Goal: Task Accomplishment & Management: Use online tool/utility

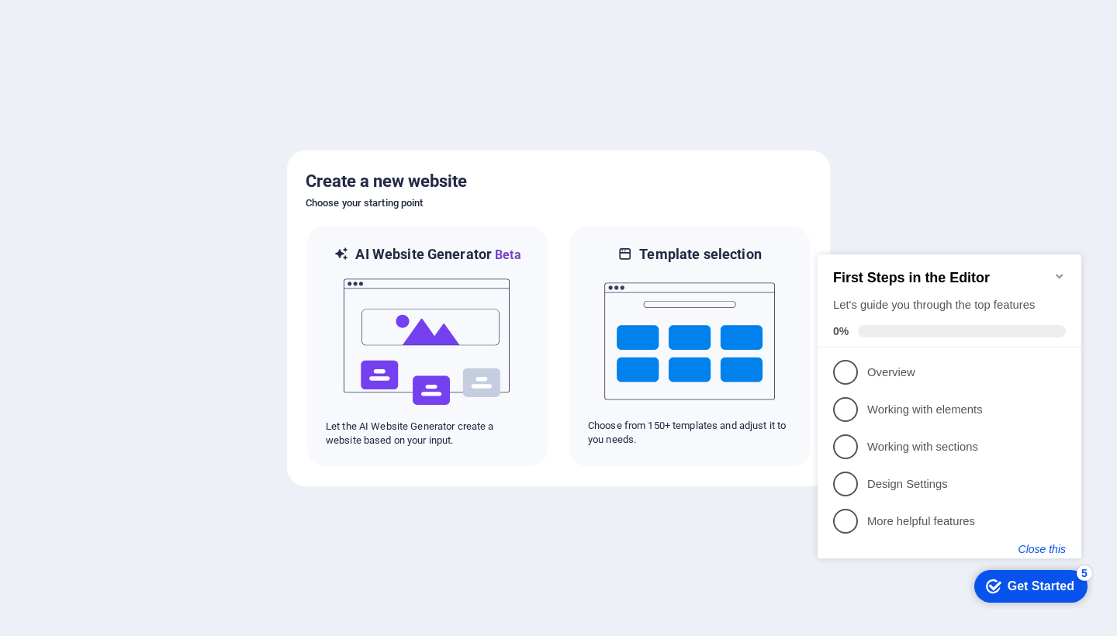
click at [1034, 545] on button "Close this" at bounding box center [1042, 549] width 47 height 12
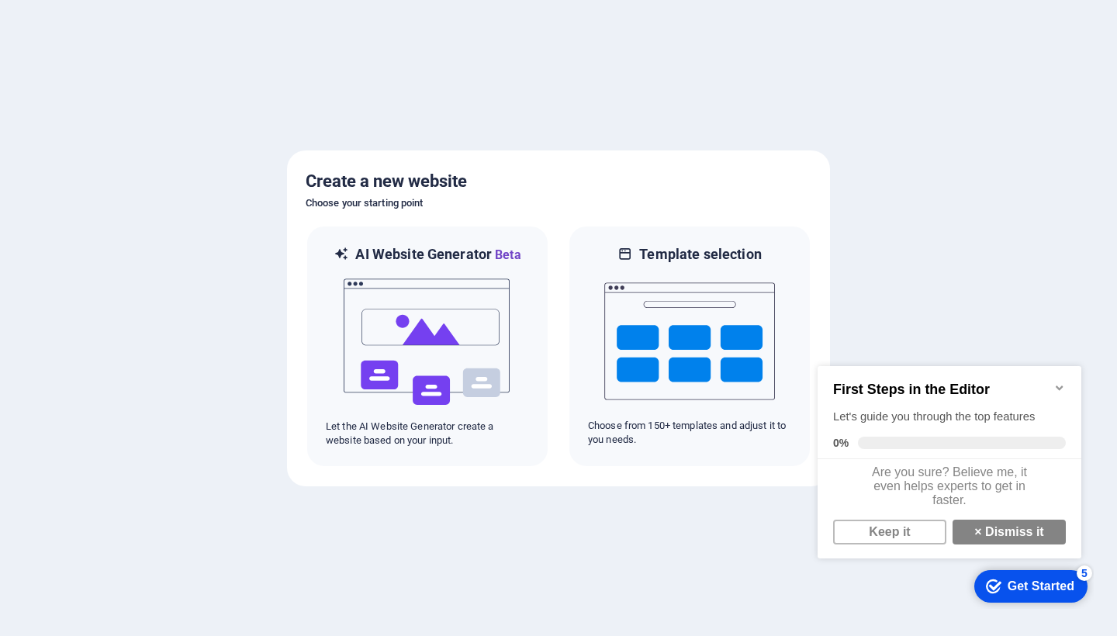
click at [1057, 382] on icon "Minimize checklist" at bounding box center [1060, 388] width 12 height 12
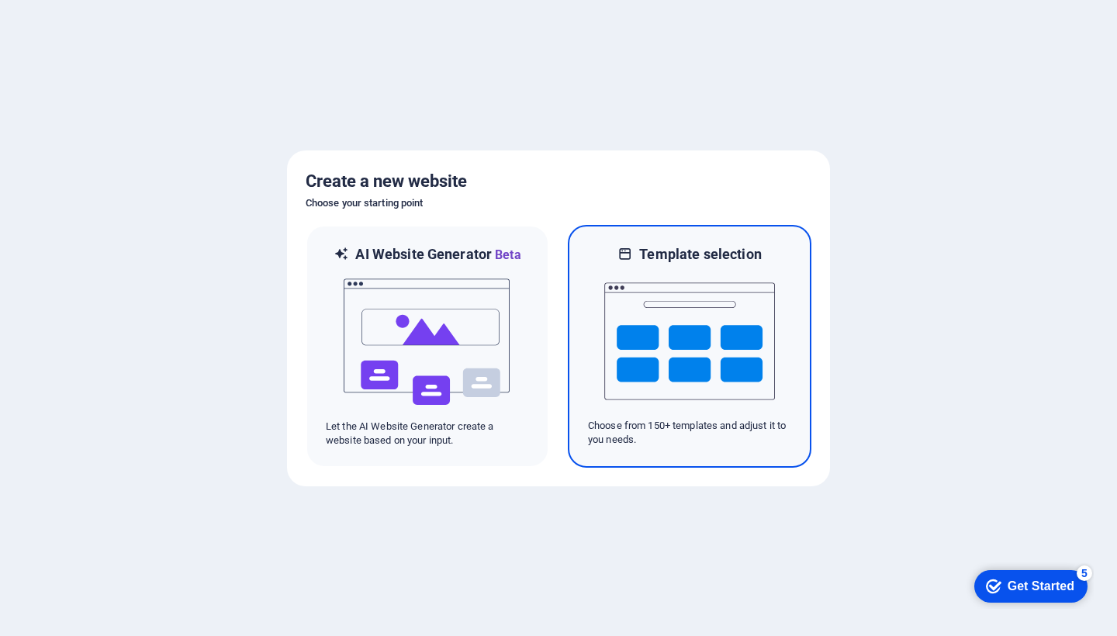
click at [730, 320] on img at bounding box center [689, 341] width 171 height 155
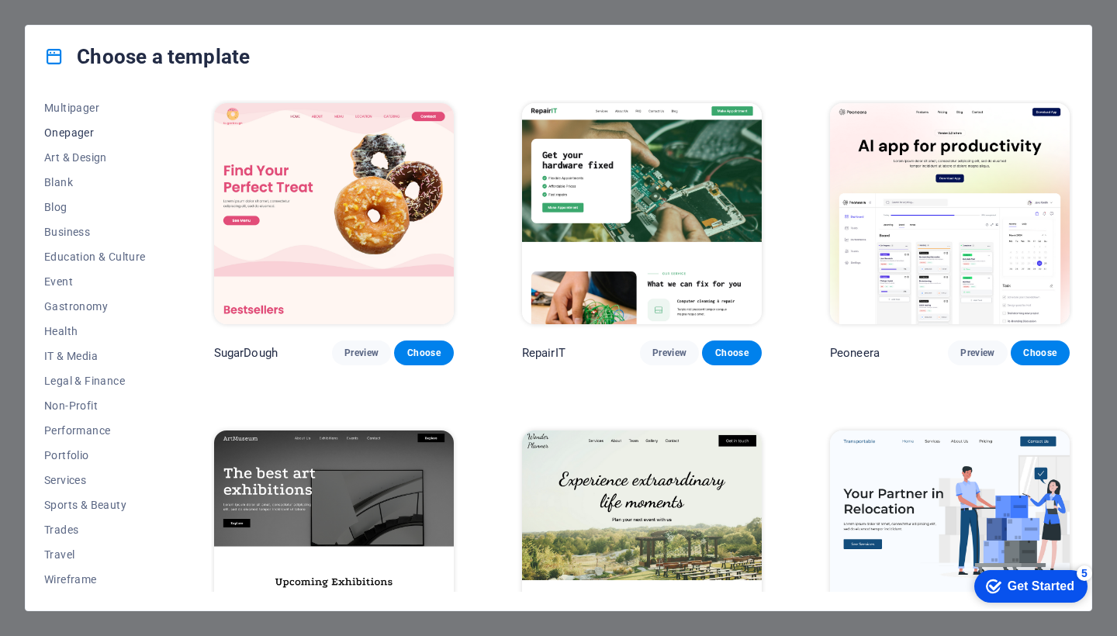
scroll to position [129, 0]
click at [65, 133] on span "Onepager" at bounding box center [95, 132] width 102 height 12
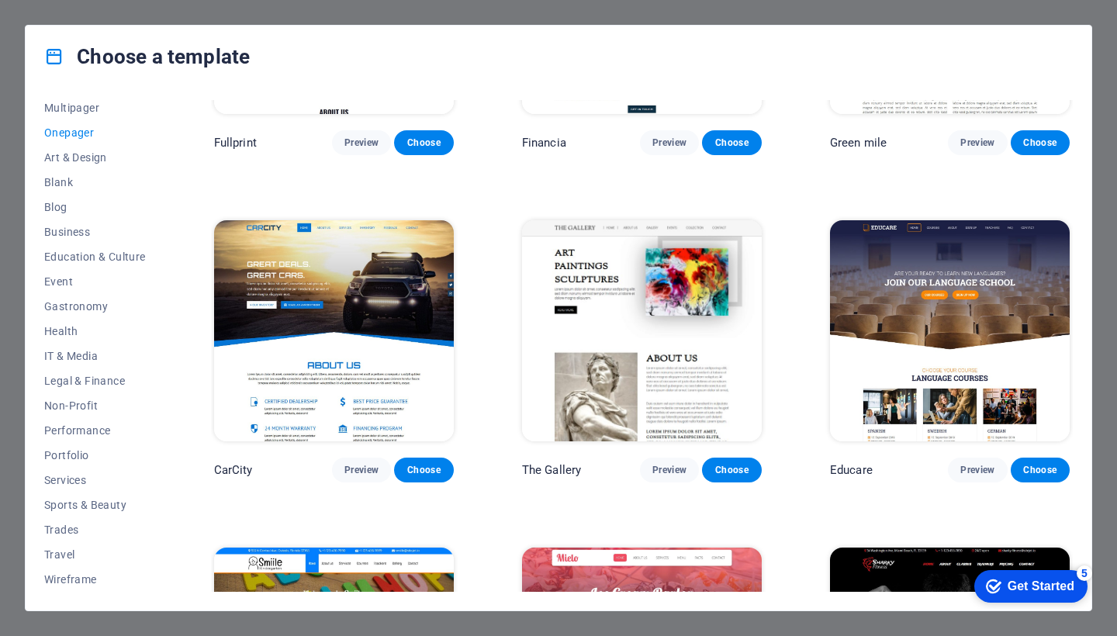
scroll to position [3812, 0]
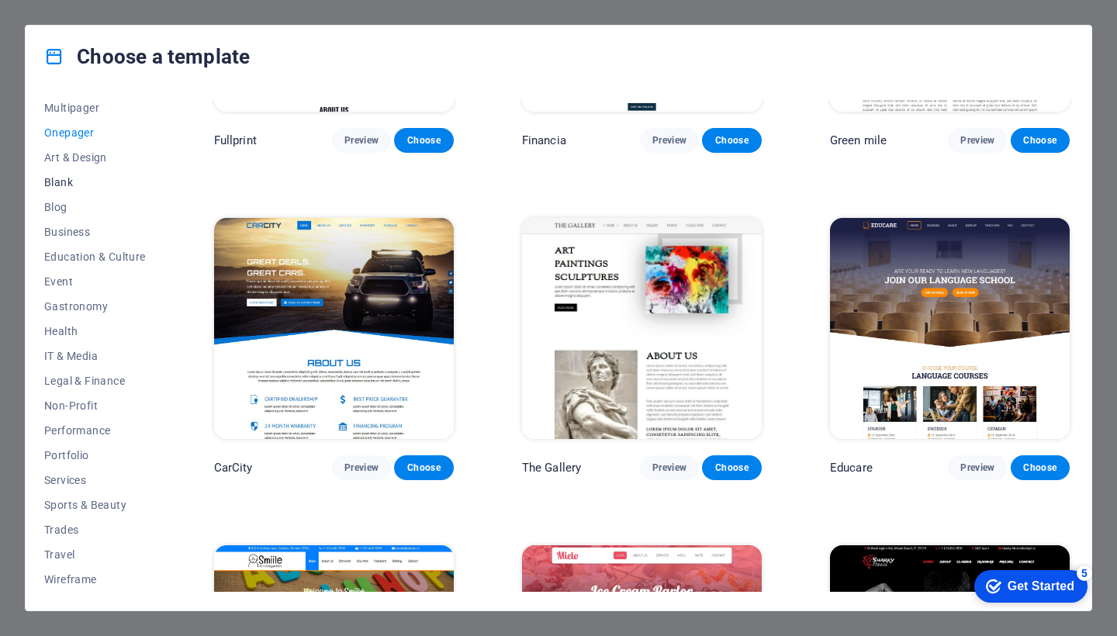
click at [57, 180] on span "Blank" at bounding box center [95, 182] width 102 height 12
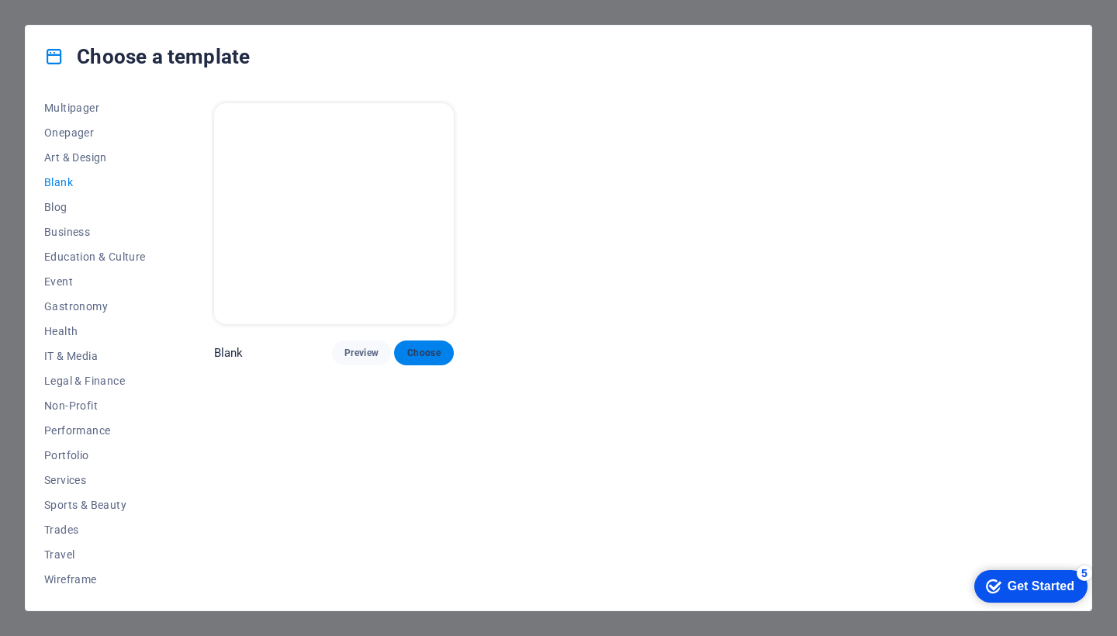
click at [422, 347] on span "Choose" at bounding box center [424, 353] width 34 height 12
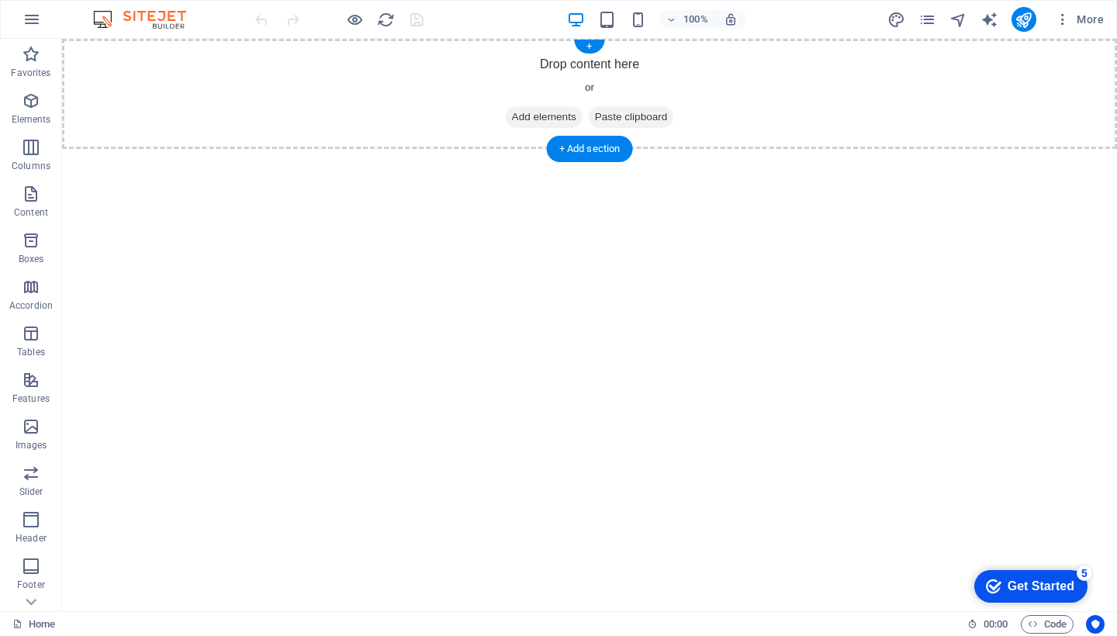
click at [537, 117] on span "Add elements" at bounding box center [544, 117] width 77 height 22
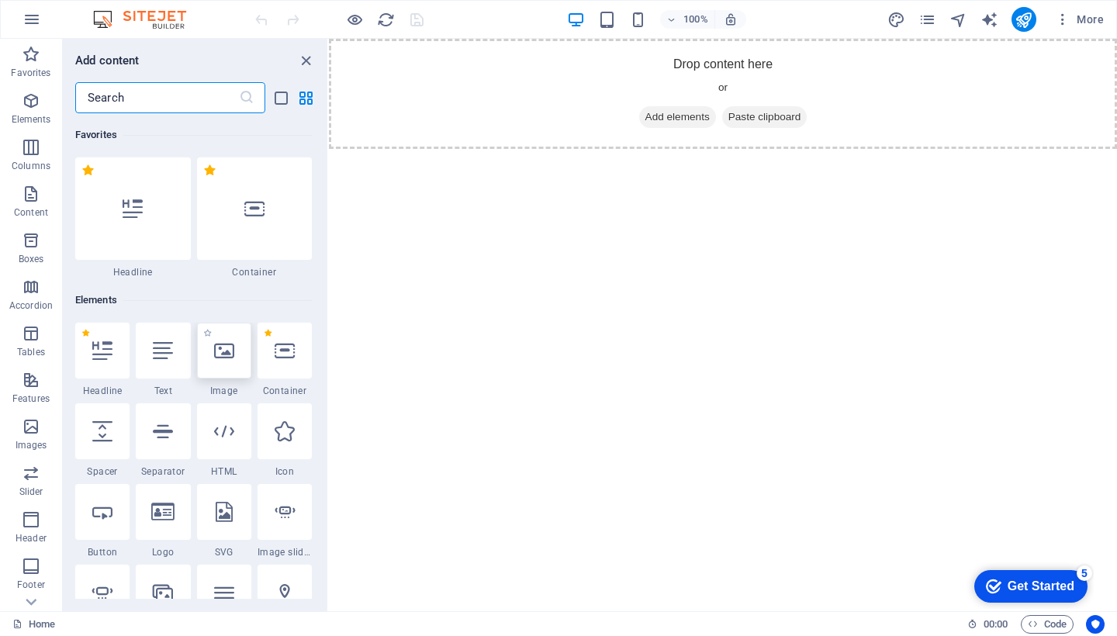
click at [231, 358] on icon at bounding box center [224, 351] width 20 height 20
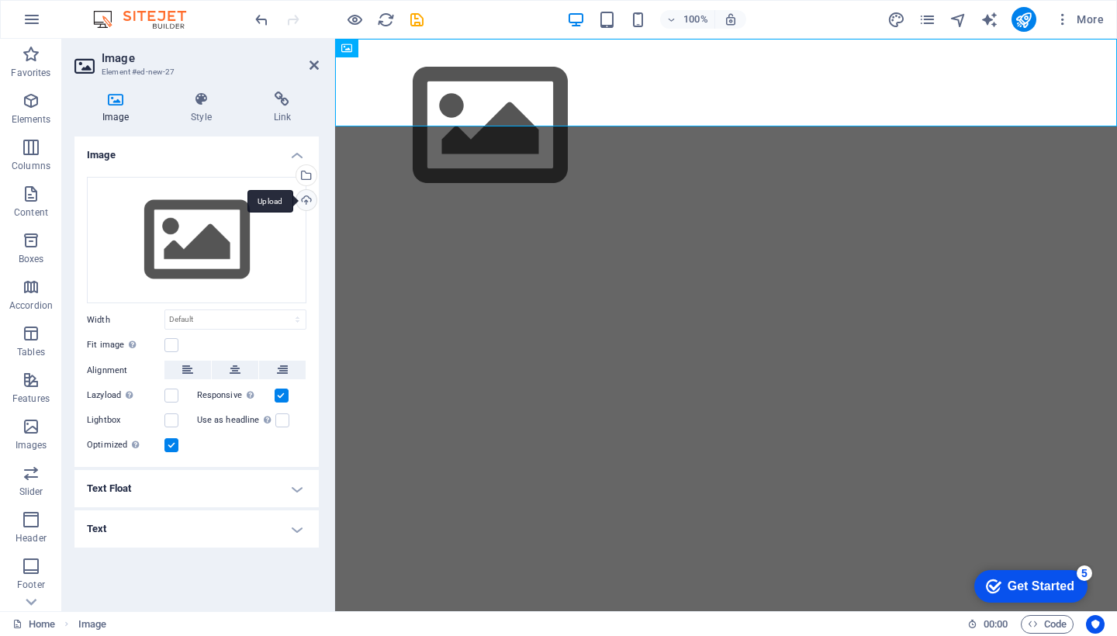
click at [308, 199] on div "Upload" at bounding box center [304, 201] width 23 height 23
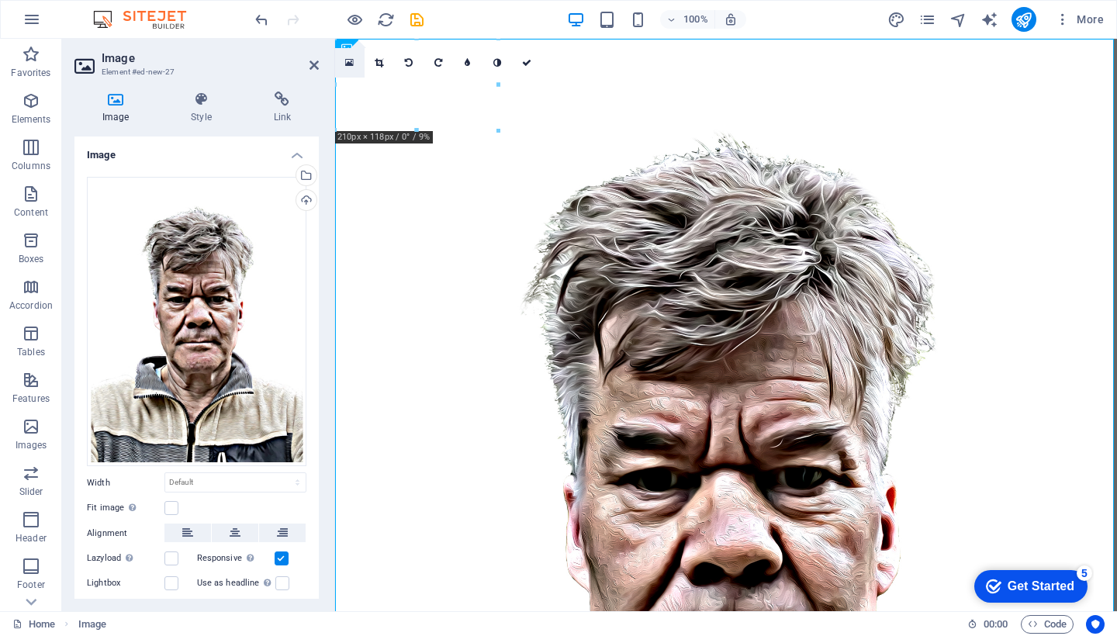
click at [344, 62] on link at bounding box center [349, 62] width 29 height 29
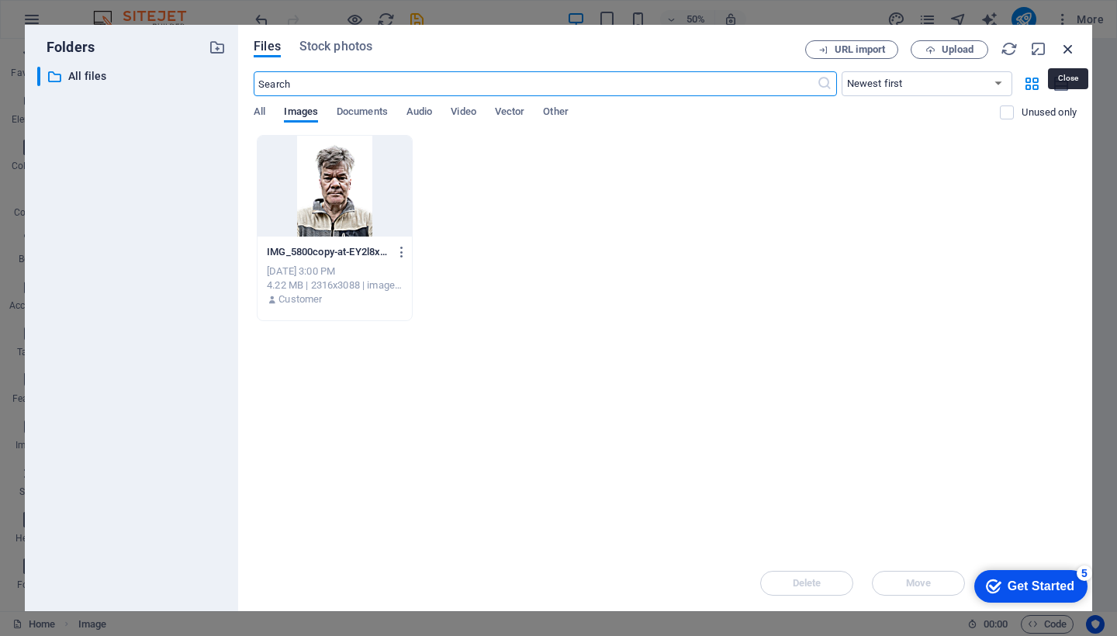
click at [1064, 51] on icon "button" at bounding box center [1068, 48] width 17 height 17
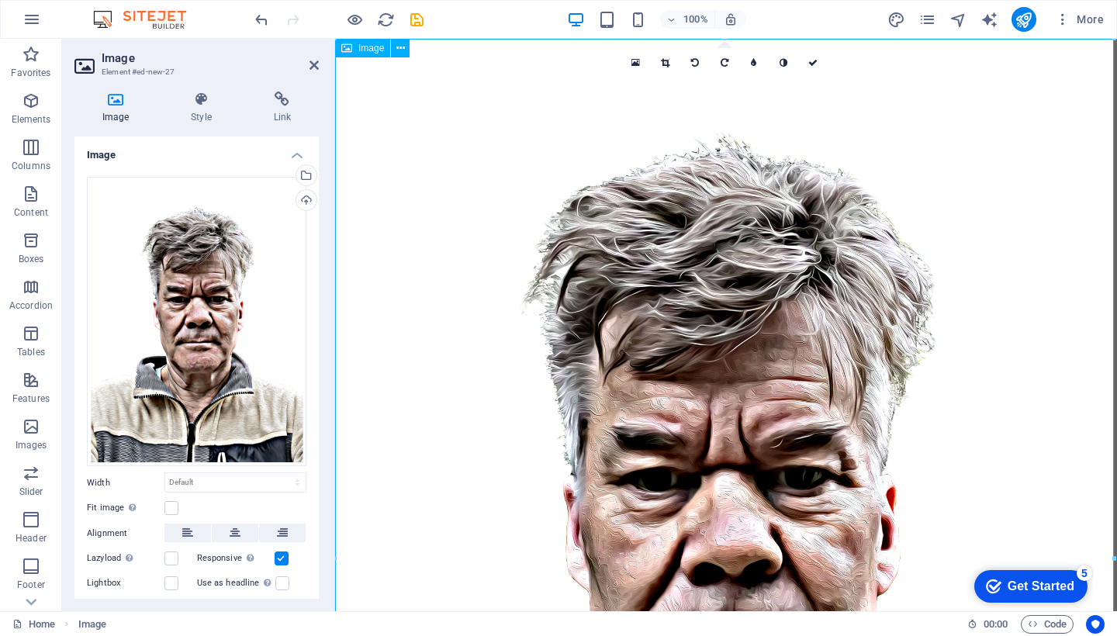
click at [372, 47] on span "Image" at bounding box center [371, 47] width 26 height 9
click at [402, 50] on icon at bounding box center [400, 48] width 9 height 16
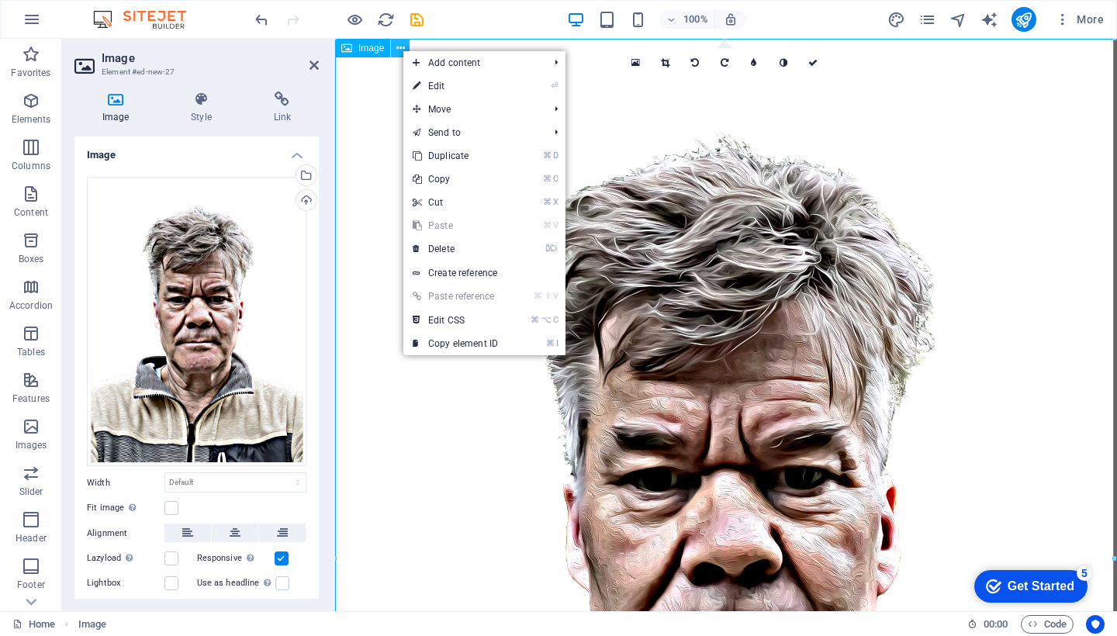
click at [402, 50] on icon at bounding box center [400, 48] width 9 height 16
click at [358, 47] on div "Image" at bounding box center [362, 48] width 55 height 19
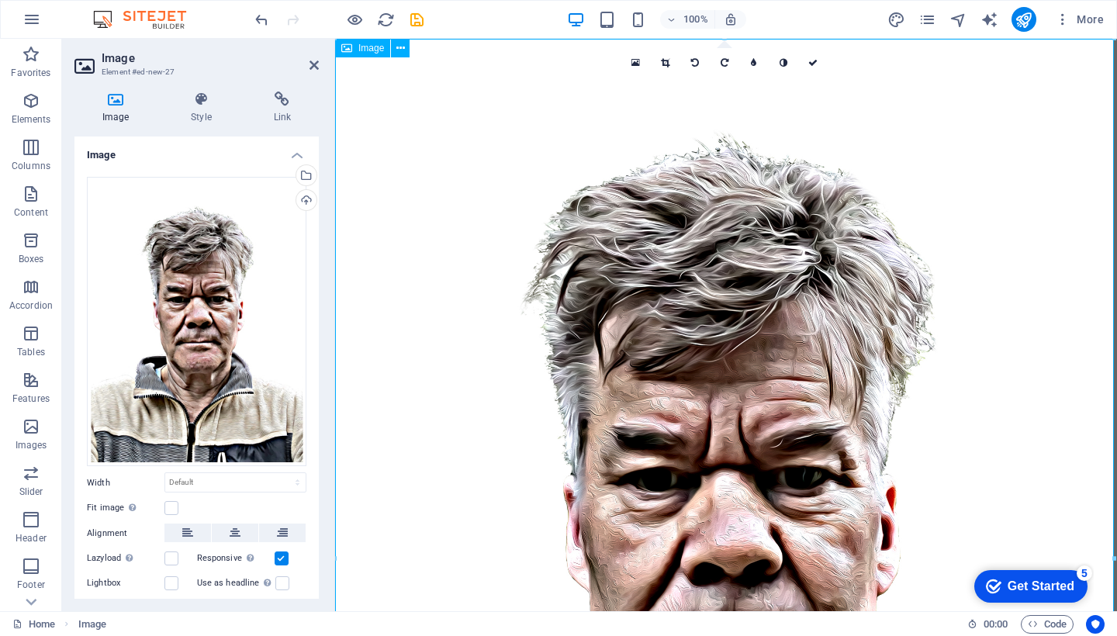
click at [358, 47] on div "Image" at bounding box center [362, 48] width 55 height 19
click at [670, 66] on icon at bounding box center [665, 62] width 9 height 9
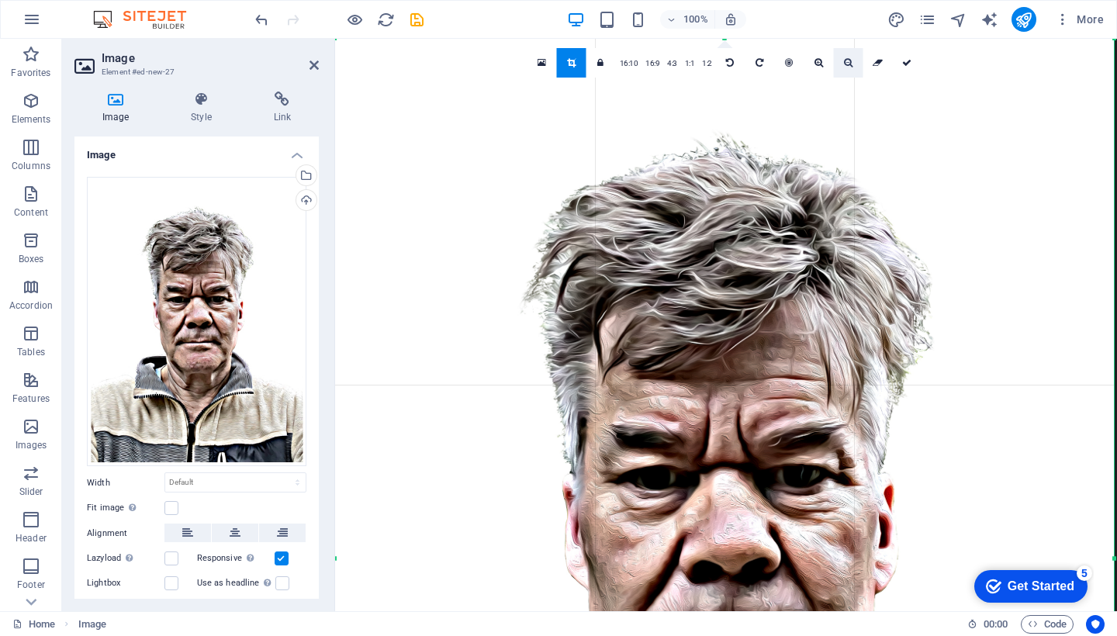
click at [844, 61] on icon at bounding box center [848, 62] width 9 height 9
click at [850, 61] on icon at bounding box center [848, 62] width 9 height 9
click at [821, 57] on link at bounding box center [819, 62] width 29 height 29
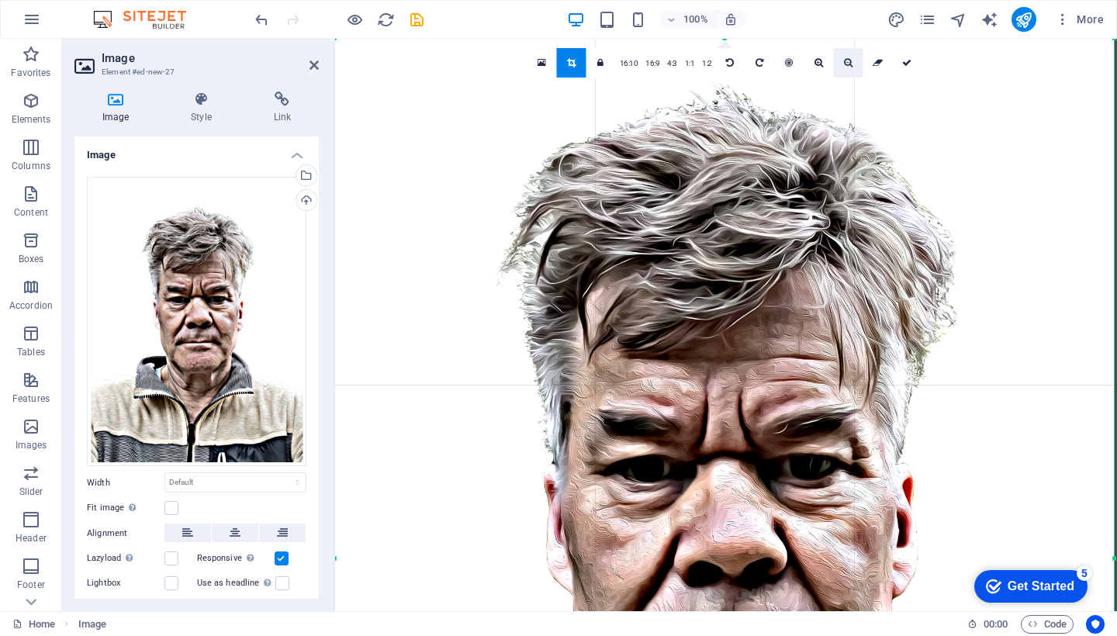
click at [848, 66] on icon at bounding box center [848, 62] width 9 height 9
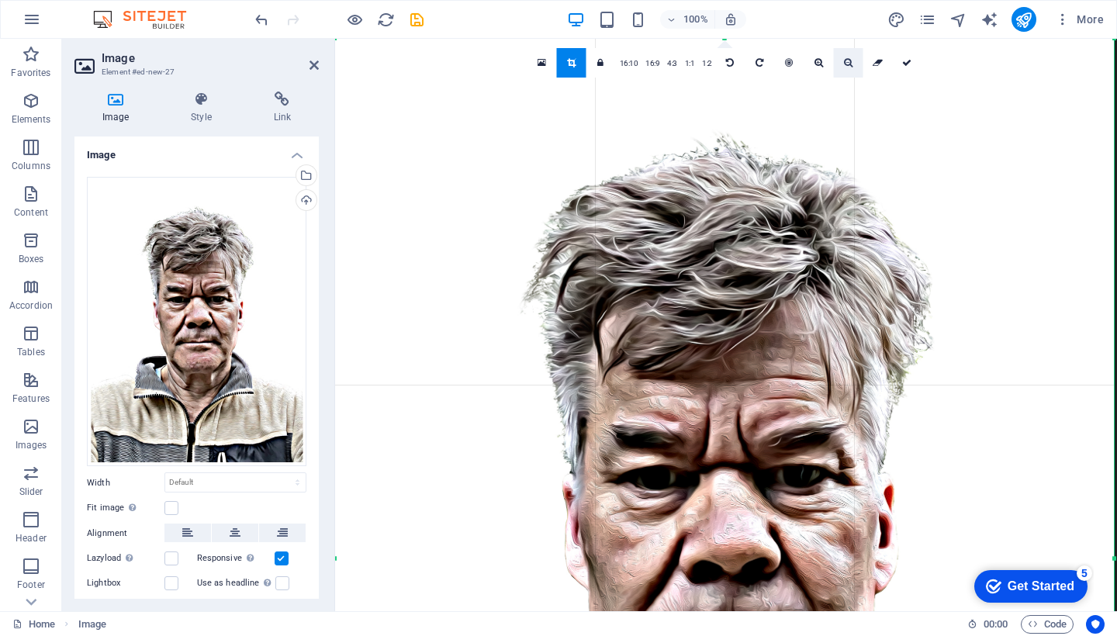
click at [848, 66] on icon at bounding box center [848, 62] width 9 height 9
click at [315, 61] on icon at bounding box center [314, 65] width 9 height 12
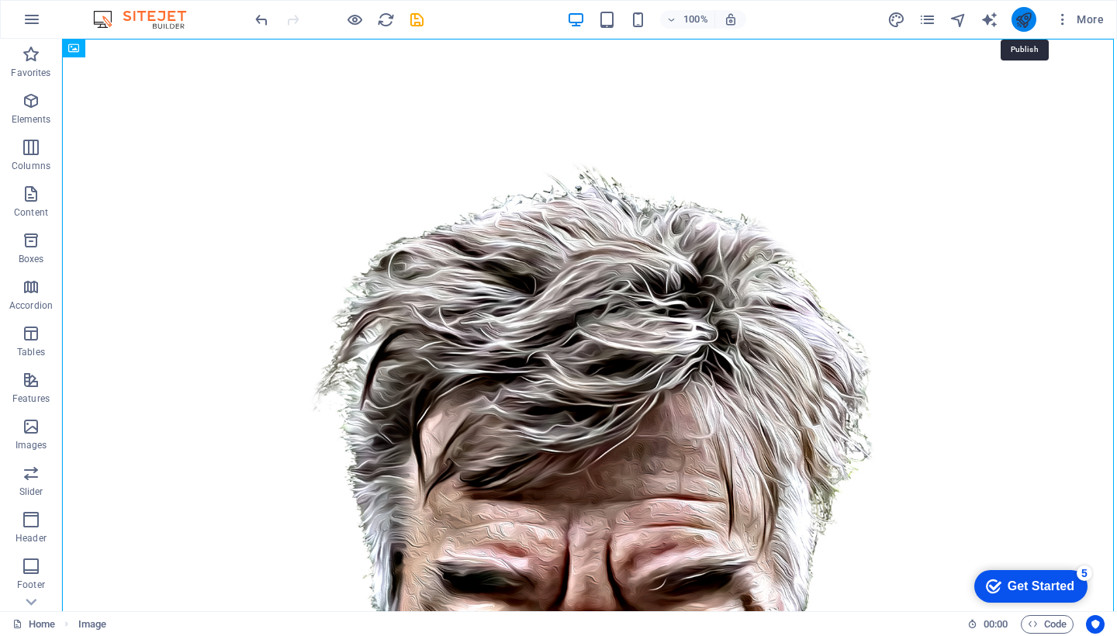
click at [1025, 17] on icon "publish" at bounding box center [1024, 20] width 18 height 18
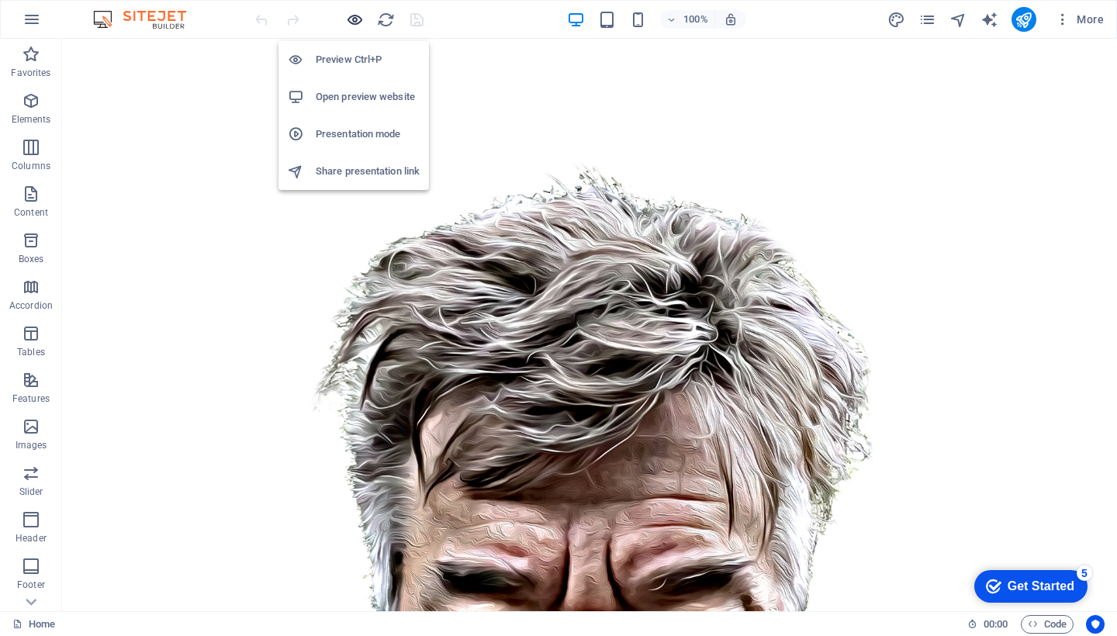
click at [349, 21] on icon "button" at bounding box center [355, 20] width 18 height 18
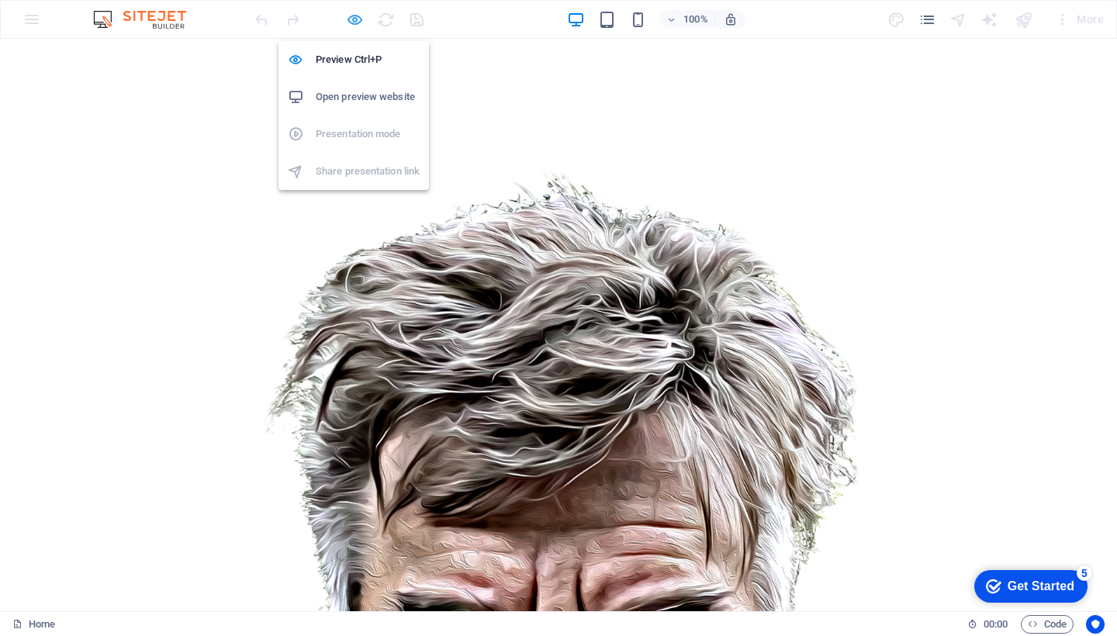
click at [349, 21] on icon "button" at bounding box center [355, 20] width 18 height 18
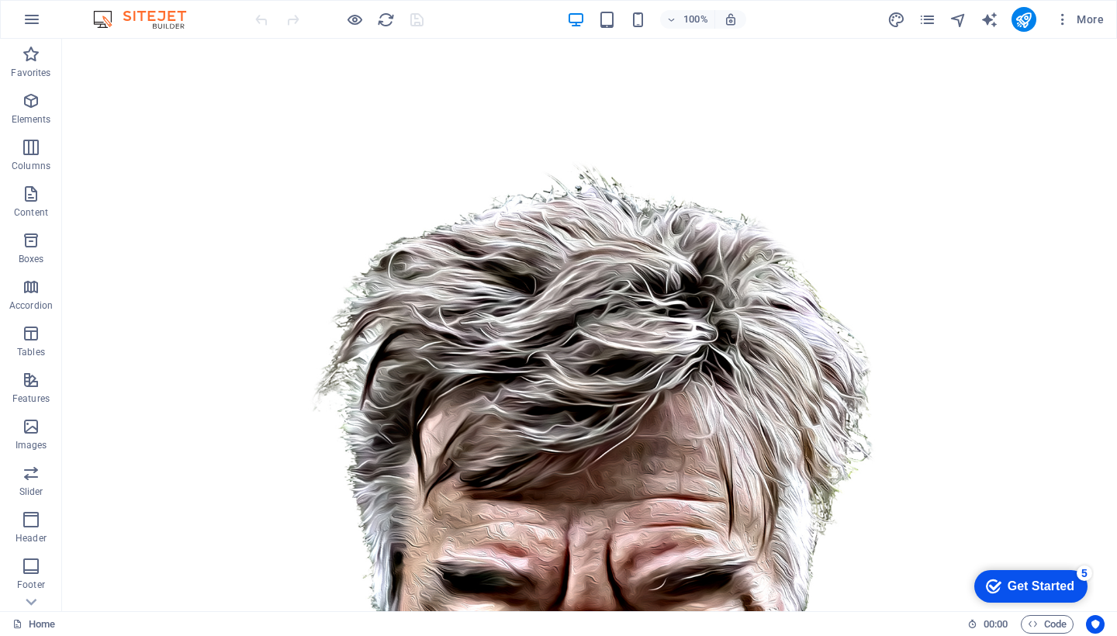
click at [991, 15] on icon "text_generator" at bounding box center [990, 20] width 18 height 18
select select "English"
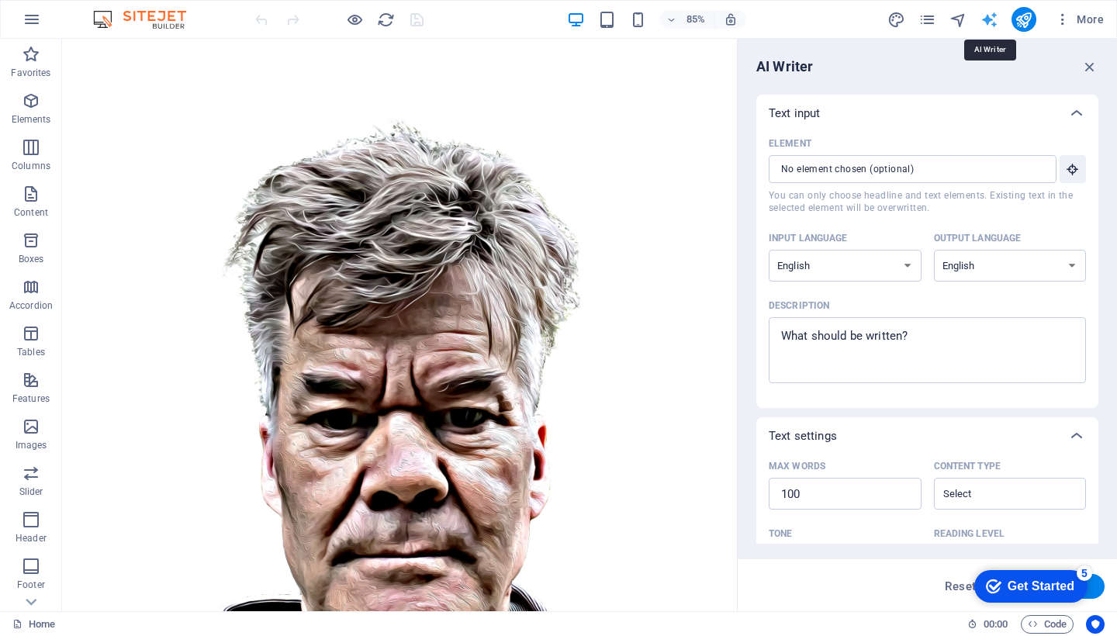
click at [991, 15] on icon "text_generator" at bounding box center [990, 20] width 18 height 18
click at [1084, 63] on icon "button" at bounding box center [1089, 66] width 17 height 17
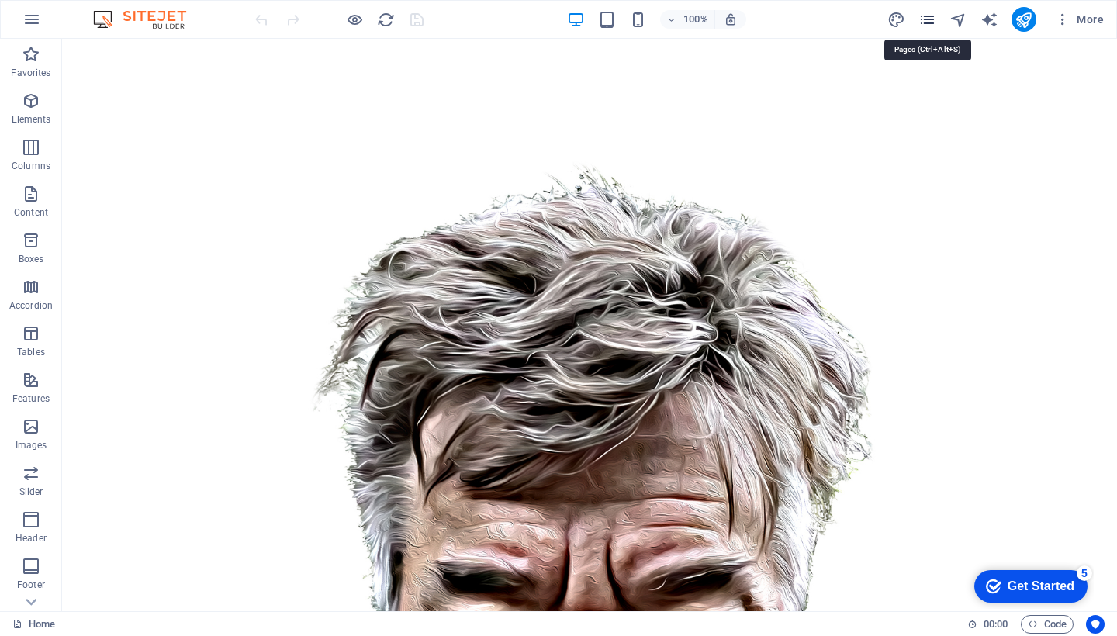
click at [933, 16] on icon "pages" at bounding box center [928, 20] width 18 height 18
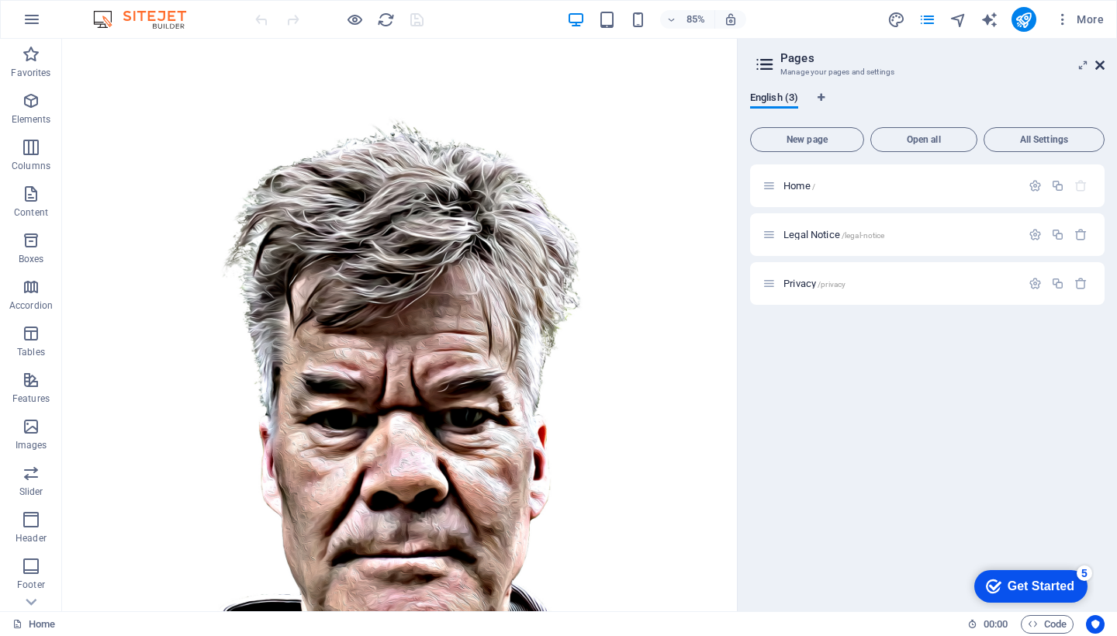
click at [1101, 61] on icon at bounding box center [1099, 65] width 9 height 12
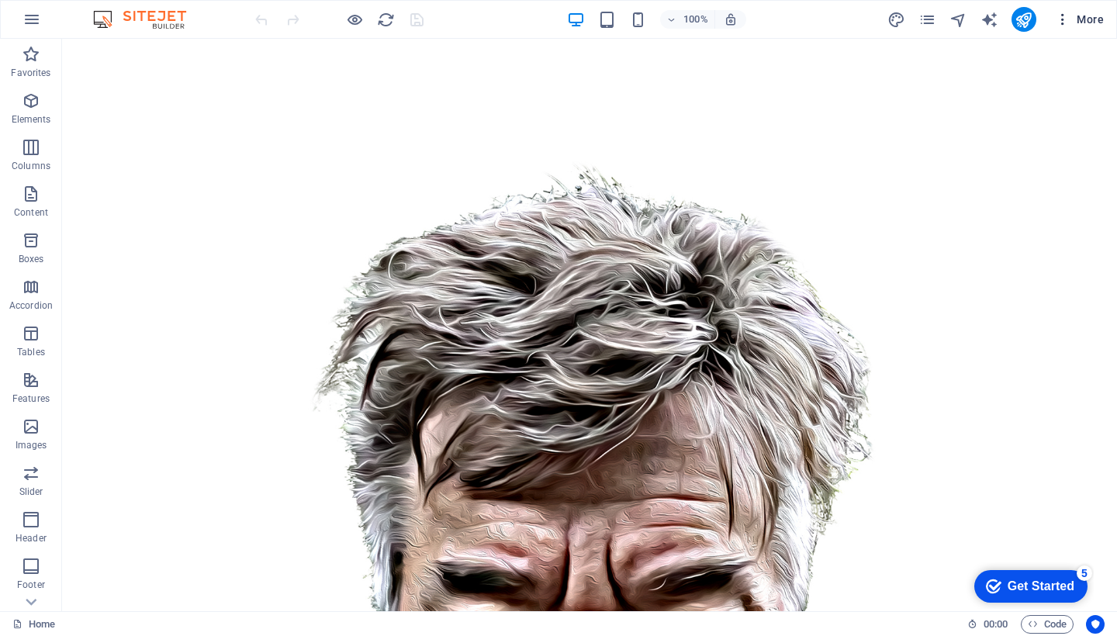
click at [1061, 16] on icon "button" at bounding box center [1063, 20] width 16 height 16
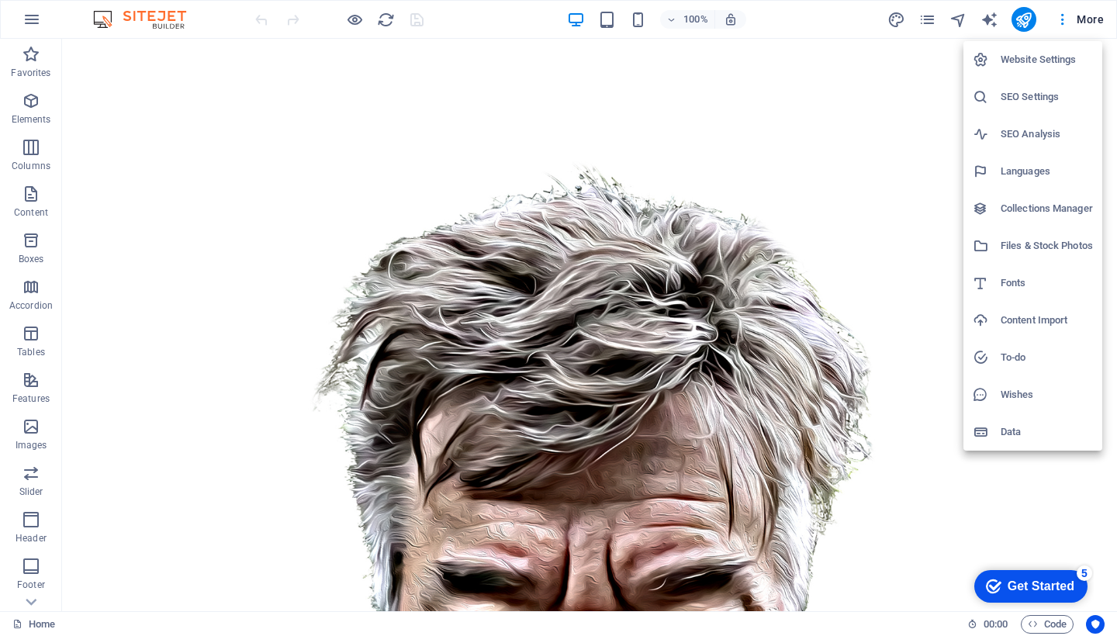
click at [1008, 50] on h6 "Website Settings" at bounding box center [1047, 59] width 92 height 19
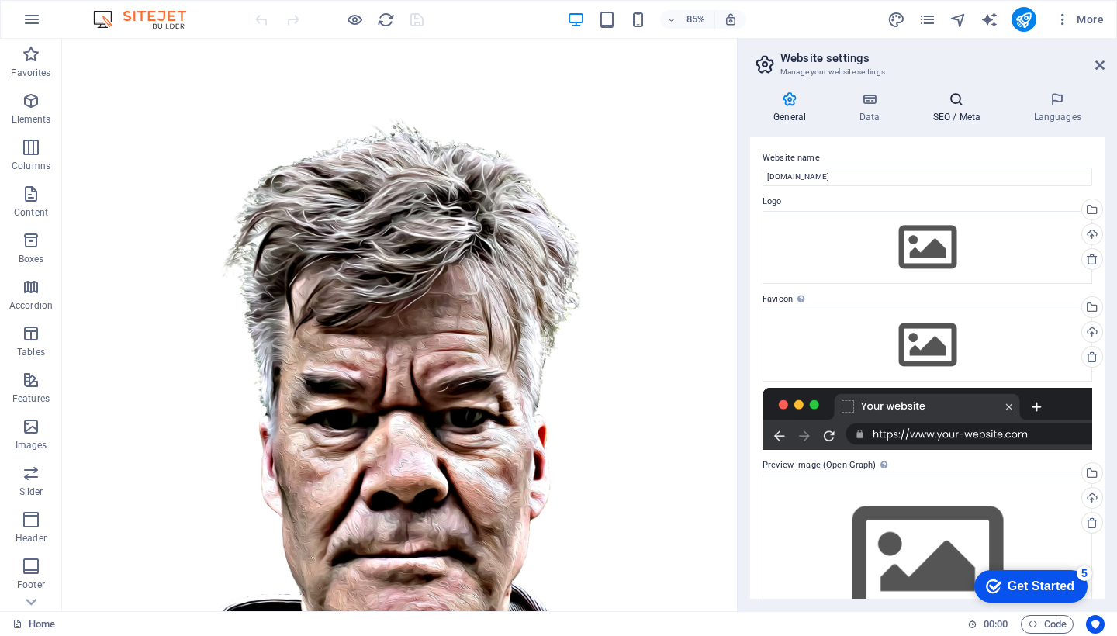
click at [960, 98] on icon at bounding box center [956, 100] width 95 height 16
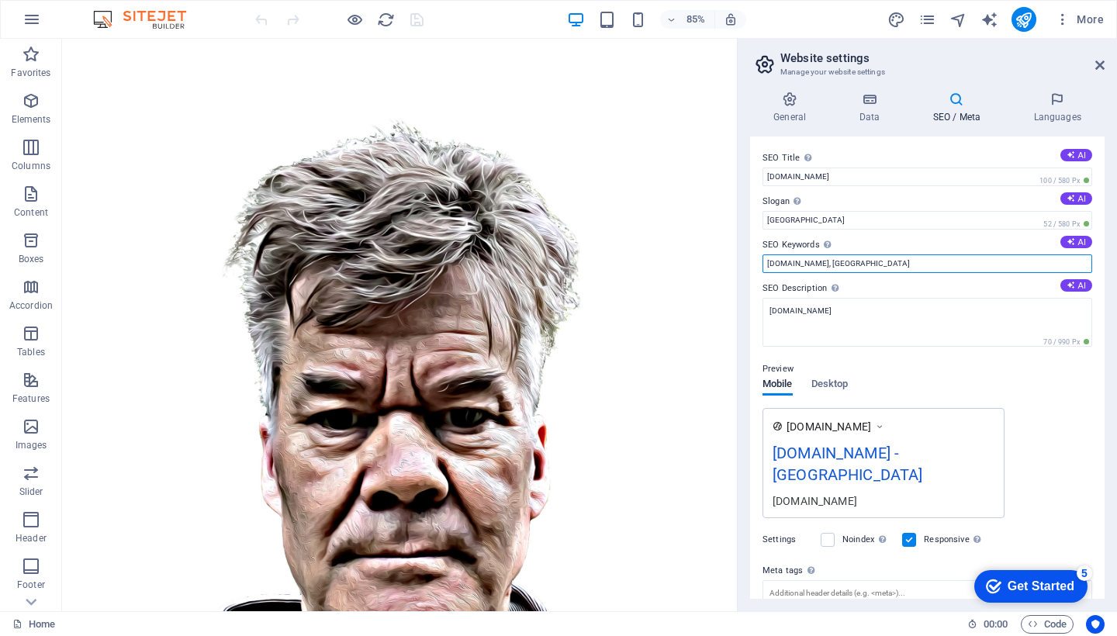
click at [862, 258] on input "ristorinne.fi, Berlin" at bounding box center [928, 263] width 330 height 19
drag, startPoint x: 836, startPoint y: 262, endPoint x: 741, endPoint y: 254, distance: 95.0
click at [741, 254] on div "General Data SEO / Meta Languages Website name ristorinne.fi Logo Drag files he…" at bounding box center [927, 345] width 379 height 532
type input "r"
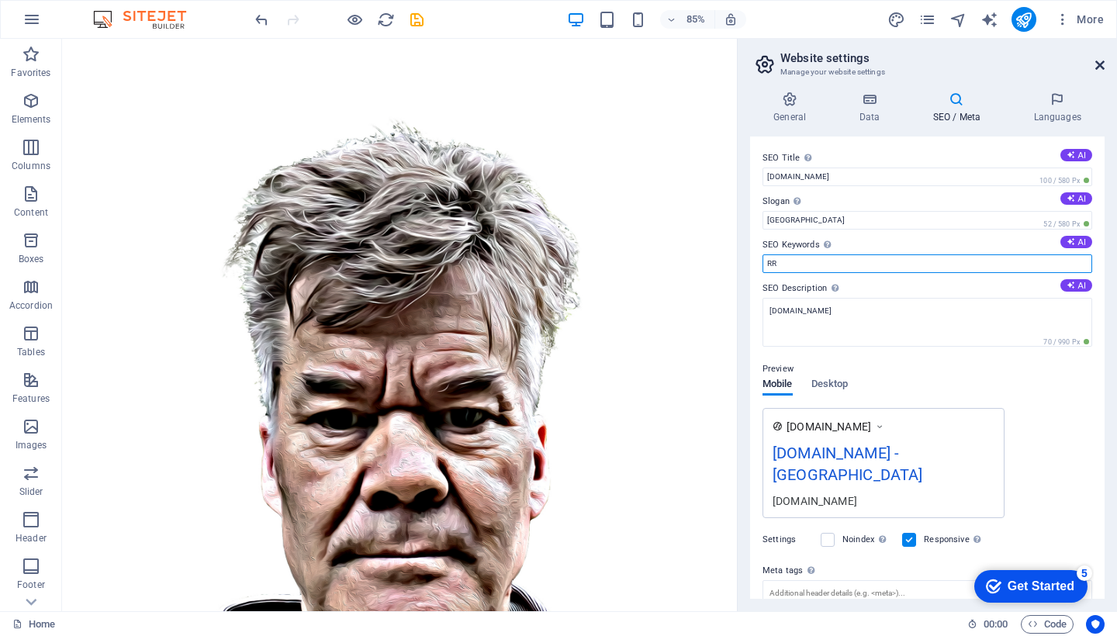
type input "RR"
click at [1100, 72] on link at bounding box center [1099, 65] width 9 height 13
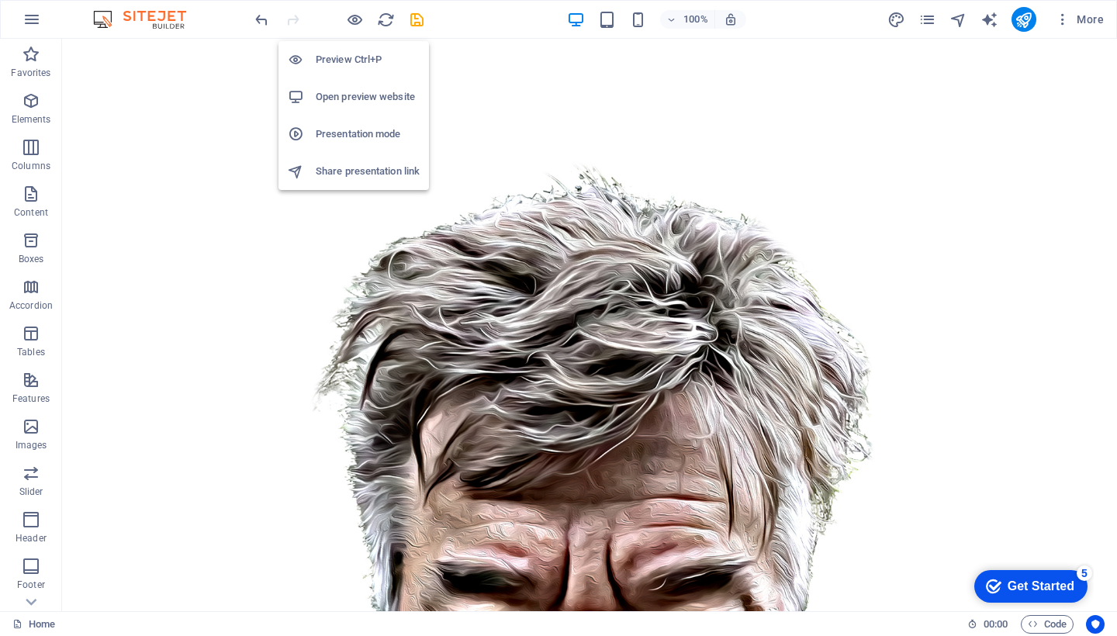
click at [358, 60] on h6 "Preview Ctrl+P" at bounding box center [368, 59] width 104 height 19
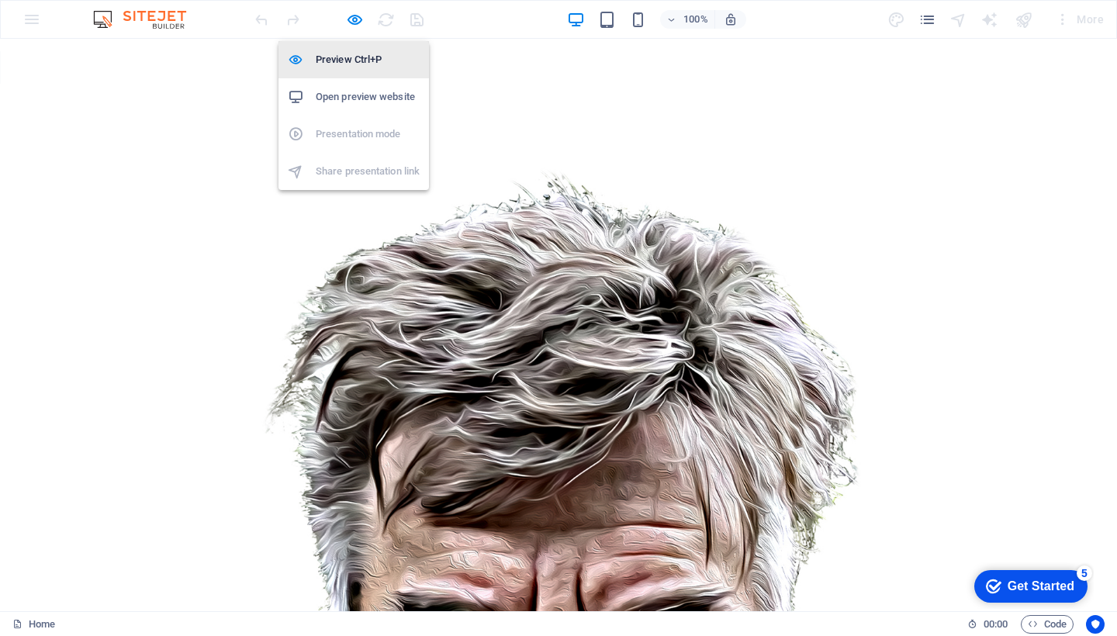
click at [358, 60] on h6 "Preview Ctrl+P" at bounding box center [368, 59] width 104 height 19
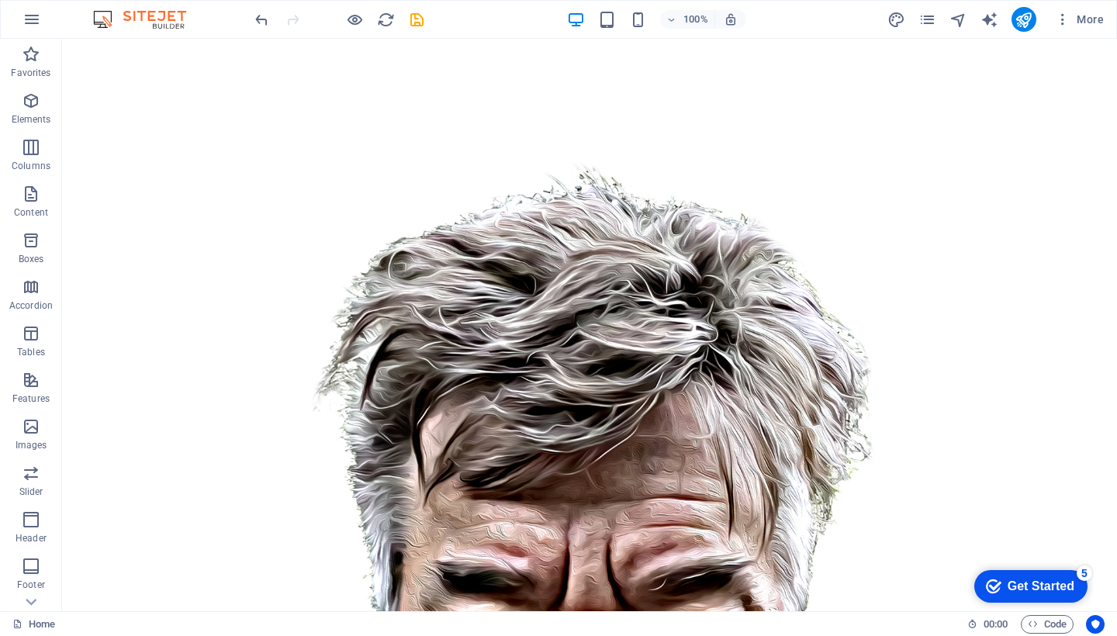
click at [390, 21] on icon "reload" at bounding box center [386, 20] width 18 height 18
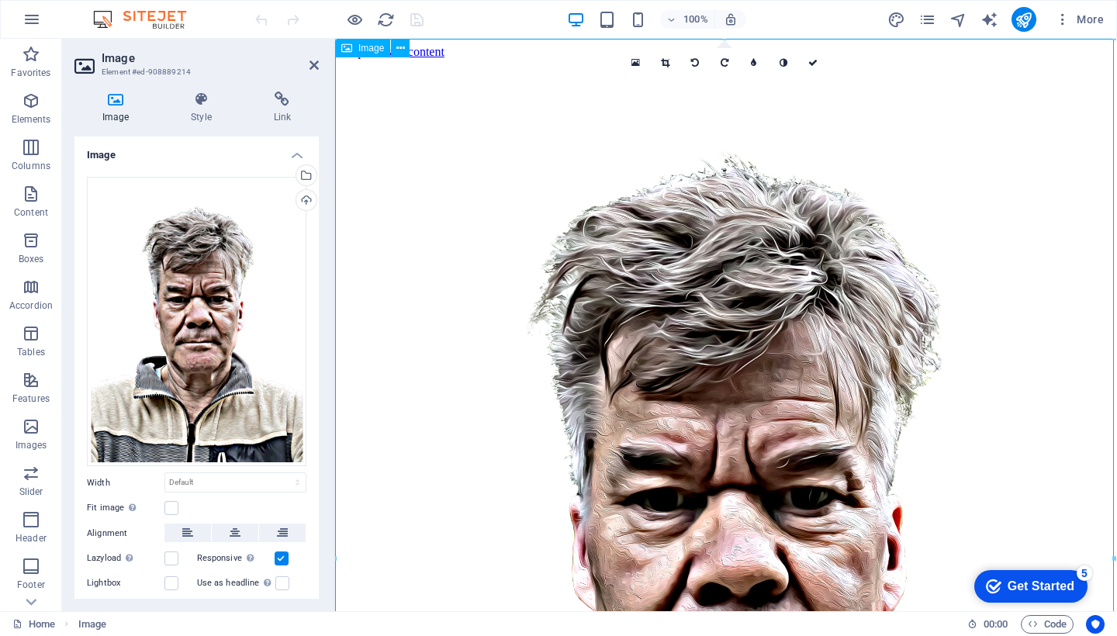
click at [370, 50] on span "Image" at bounding box center [371, 47] width 26 height 9
click at [303, 196] on div "Upload" at bounding box center [304, 201] width 23 height 23
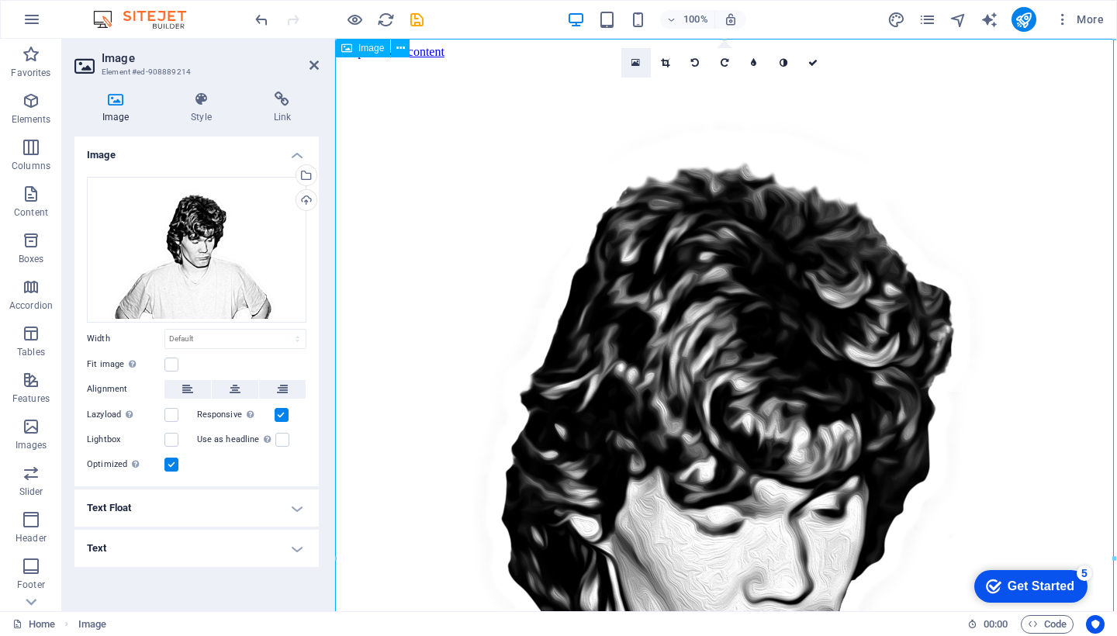
click at [638, 64] on icon at bounding box center [636, 62] width 9 height 11
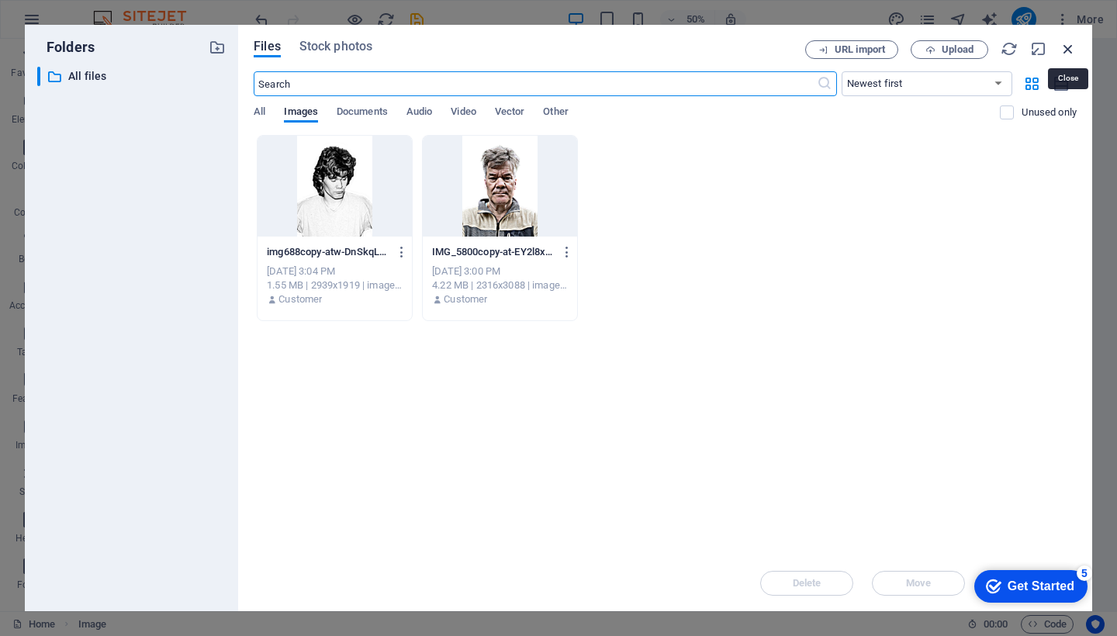
click at [1068, 47] on icon "button" at bounding box center [1068, 48] width 17 height 17
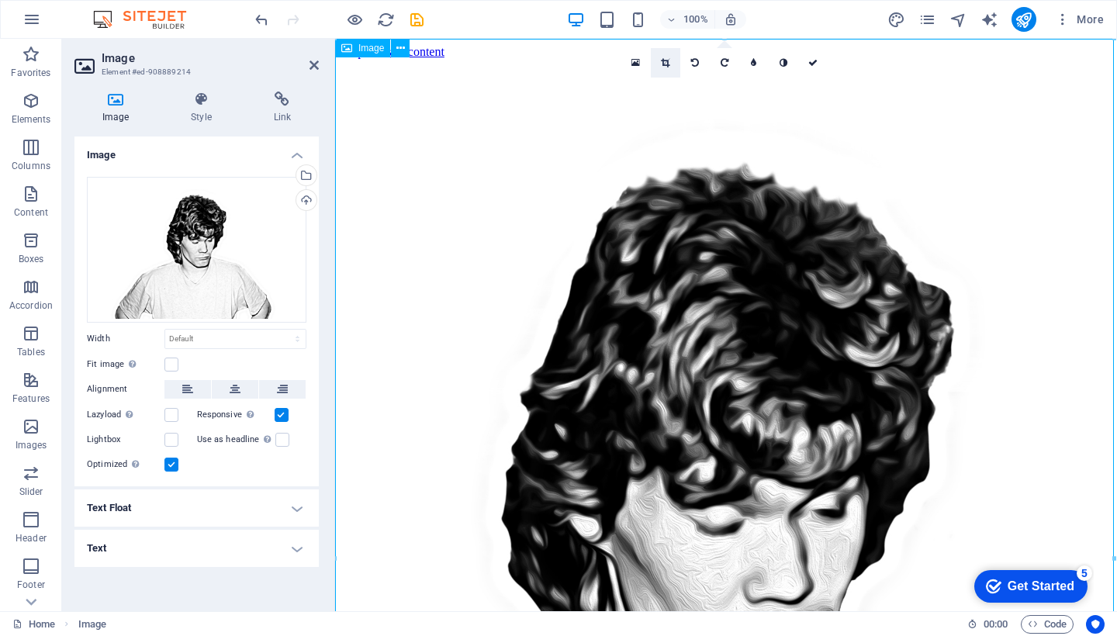
click at [667, 64] on icon at bounding box center [665, 62] width 9 height 9
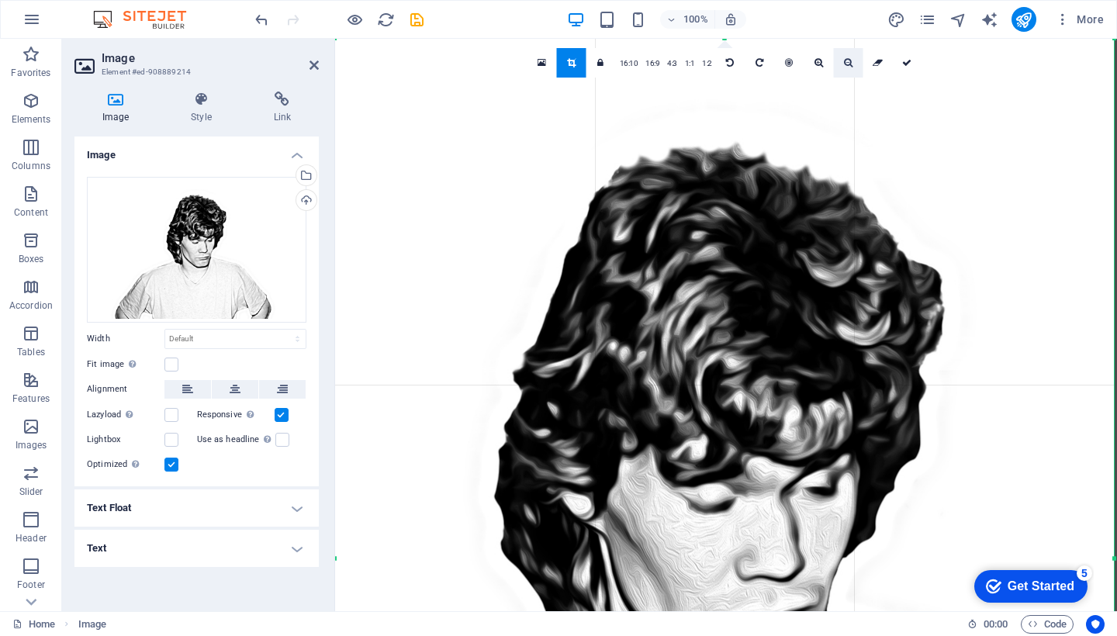
click at [847, 62] on icon at bounding box center [848, 62] width 9 height 9
click at [580, 65] on link at bounding box center [571, 62] width 29 height 29
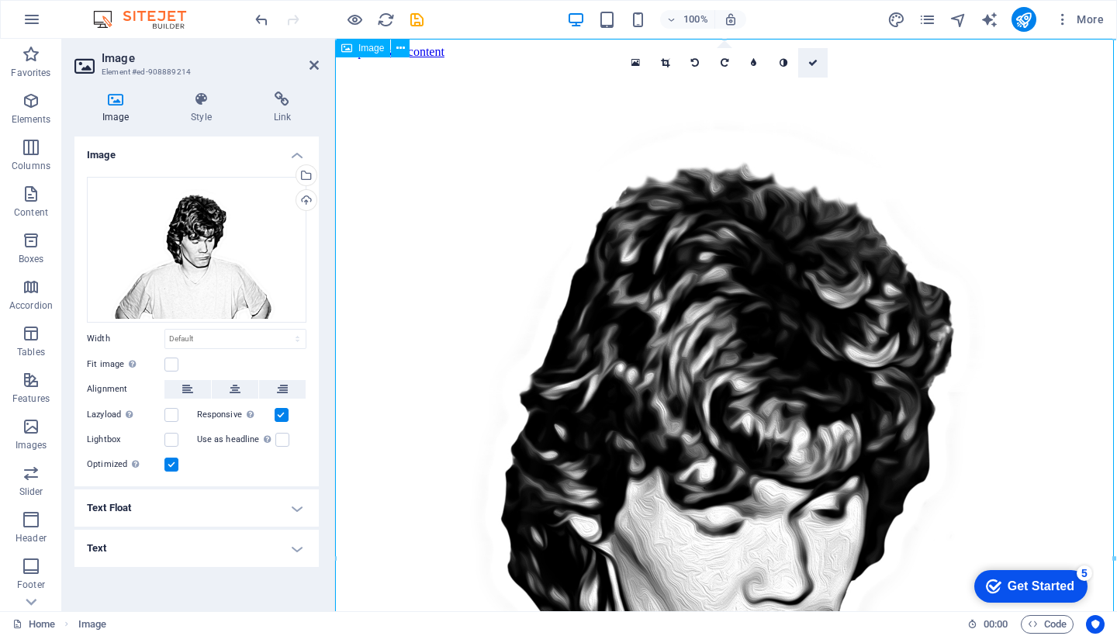
click at [812, 58] on icon at bounding box center [812, 62] width 9 height 9
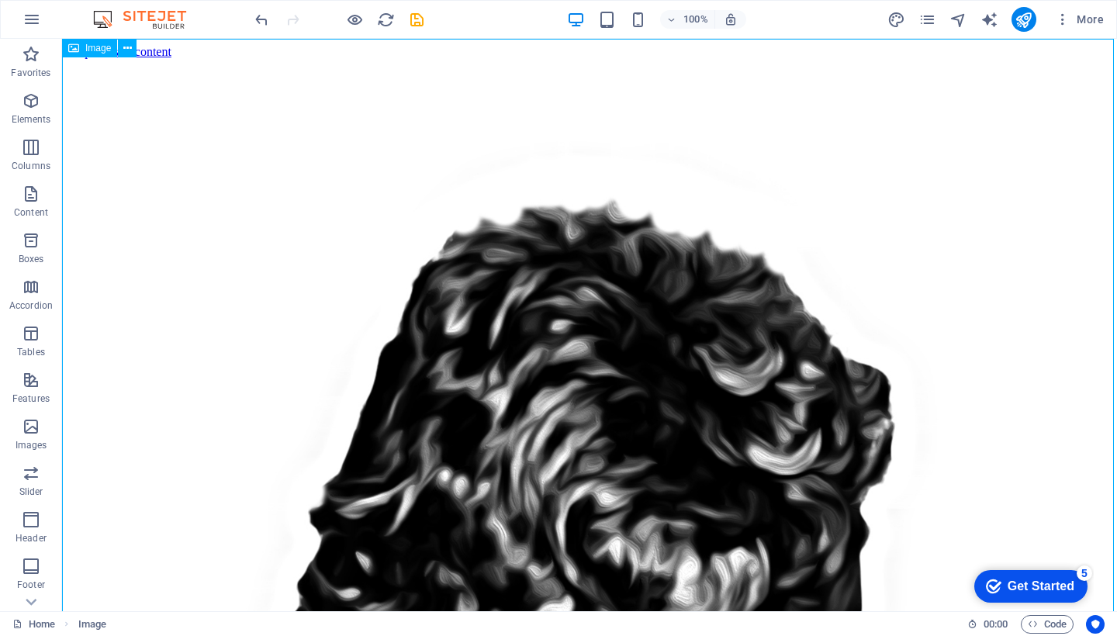
click at [102, 44] on span "Image" at bounding box center [98, 47] width 26 height 9
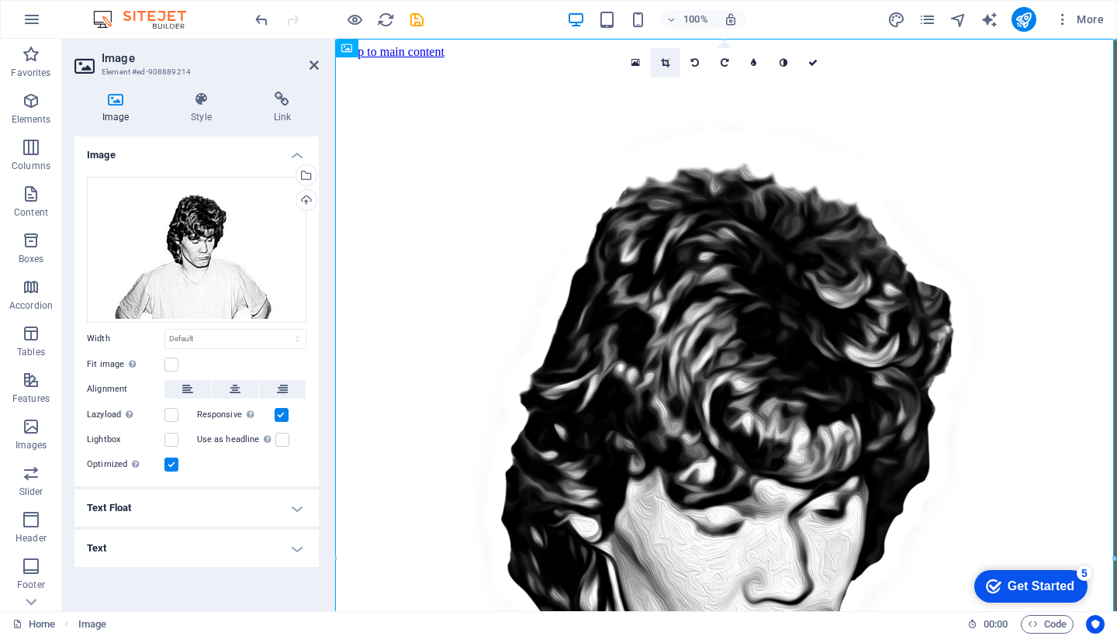
click at [665, 68] on link at bounding box center [665, 62] width 29 height 29
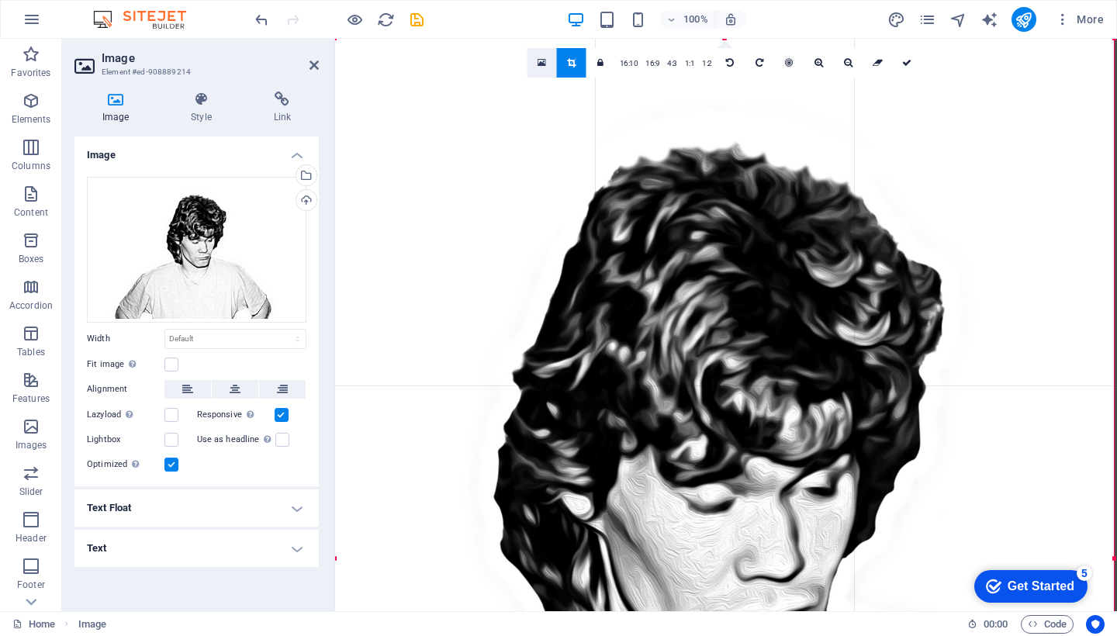
click at [540, 65] on icon at bounding box center [542, 62] width 9 height 11
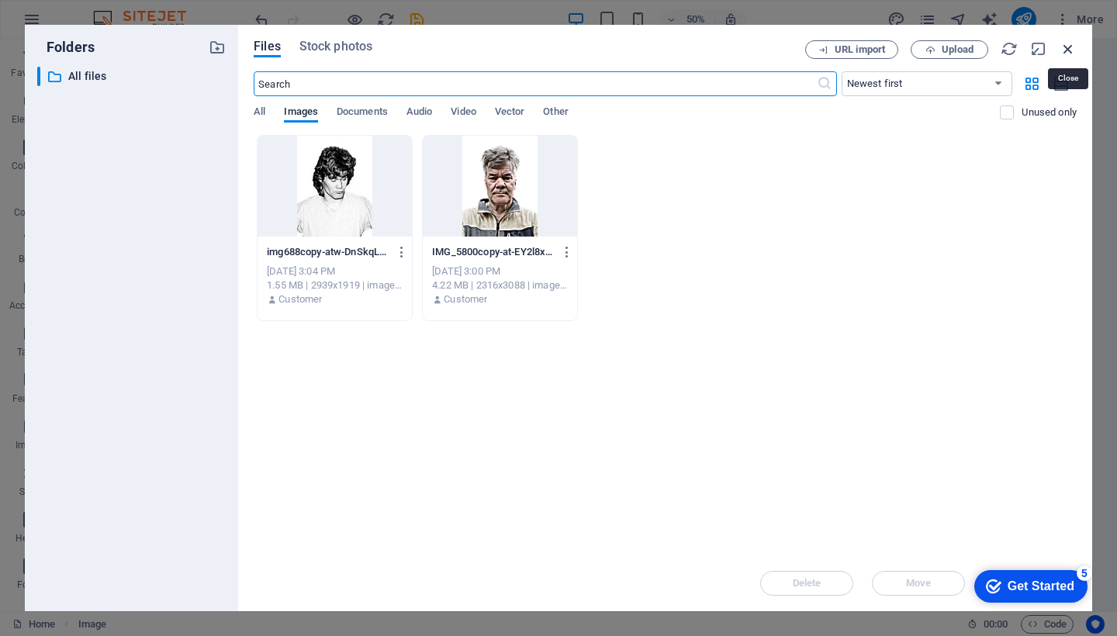
click at [1064, 49] on icon "button" at bounding box center [1068, 48] width 17 height 17
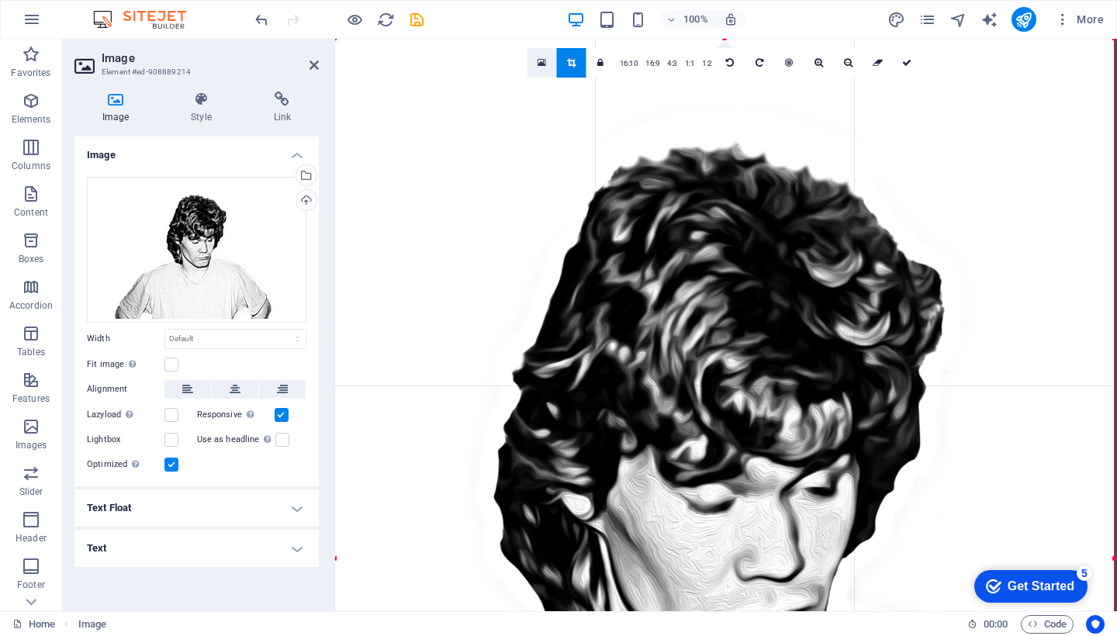
click at [542, 60] on icon at bounding box center [542, 62] width 9 height 11
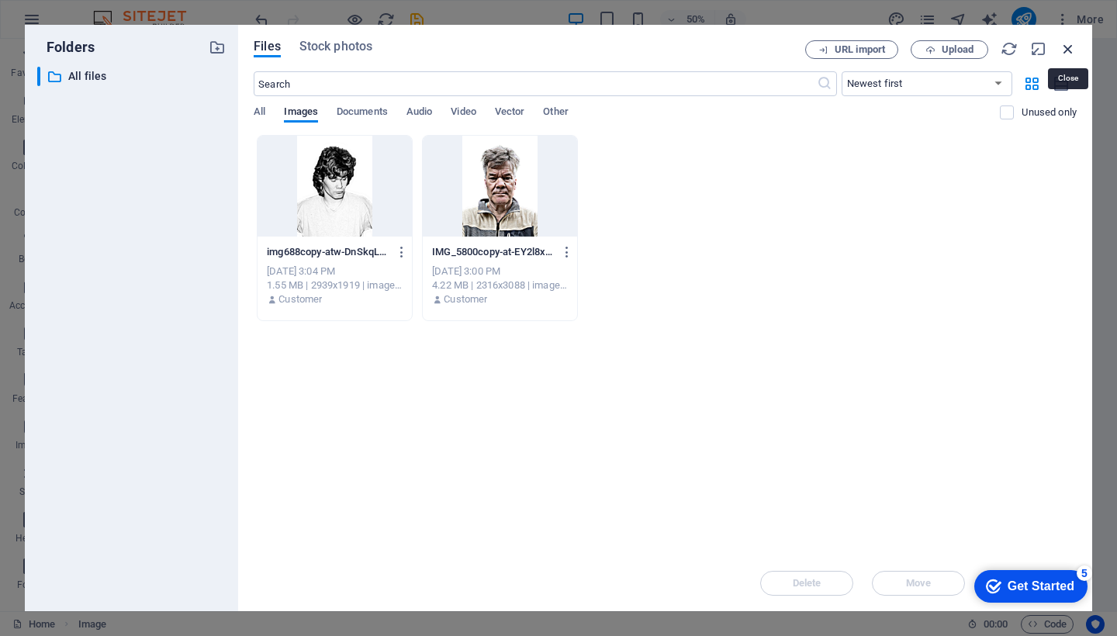
click at [1069, 48] on icon "button" at bounding box center [1068, 48] width 17 height 17
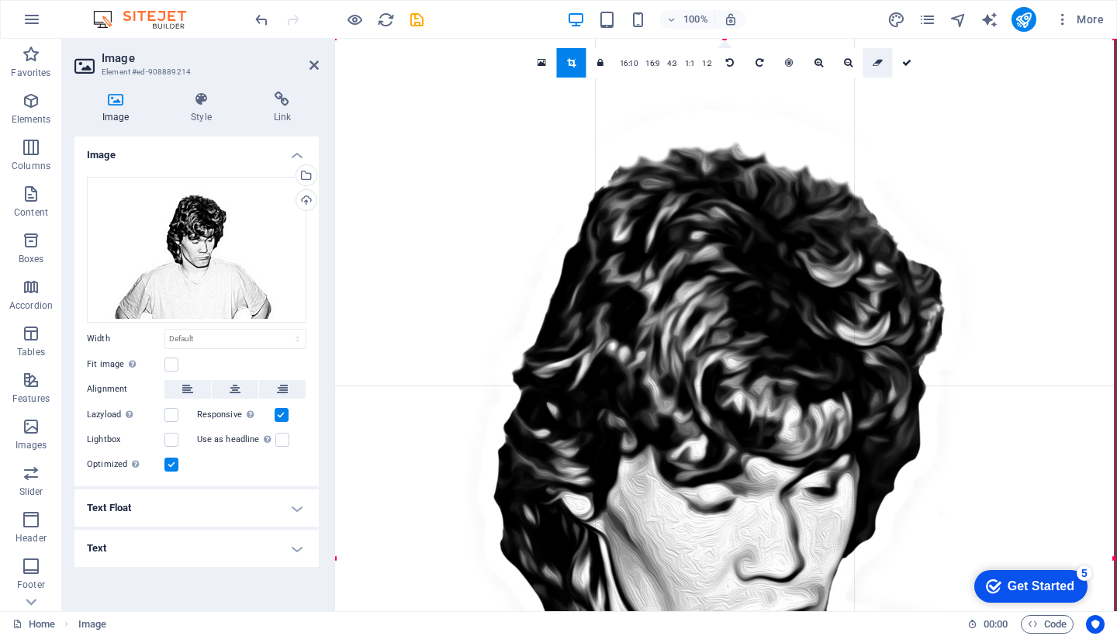
click at [878, 62] on icon at bounding box center [878, 62] width 10 height 9
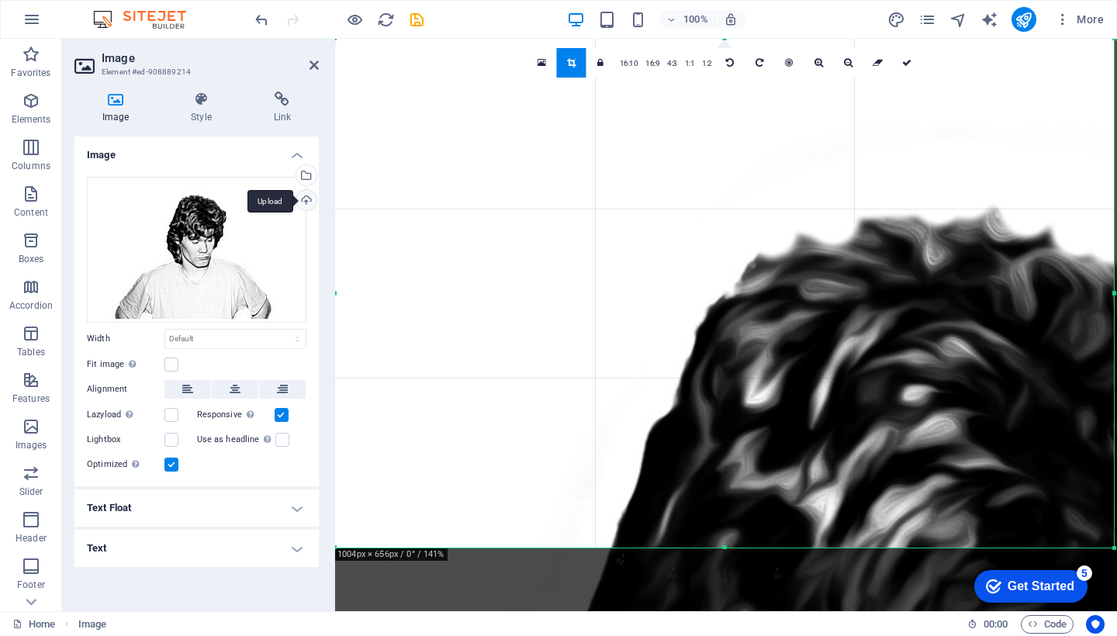
click at [304, 199] on div "Upload" at bounding box center [304, 201] width 23 height 23
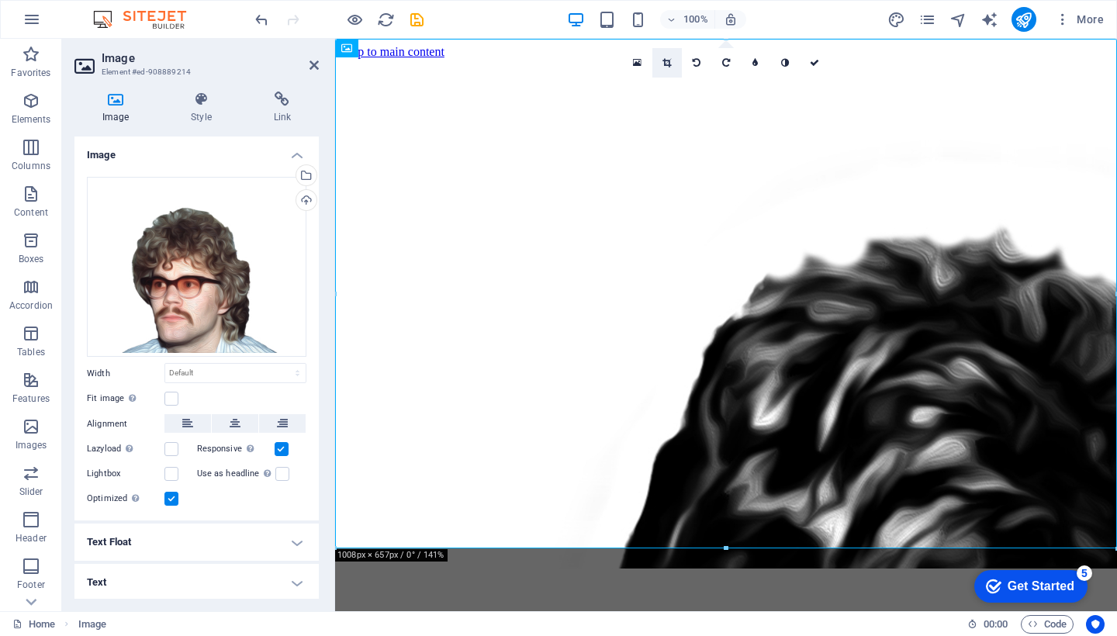
click at [669, 64] on icon at bounding box center [667, 62] width 9 height 9
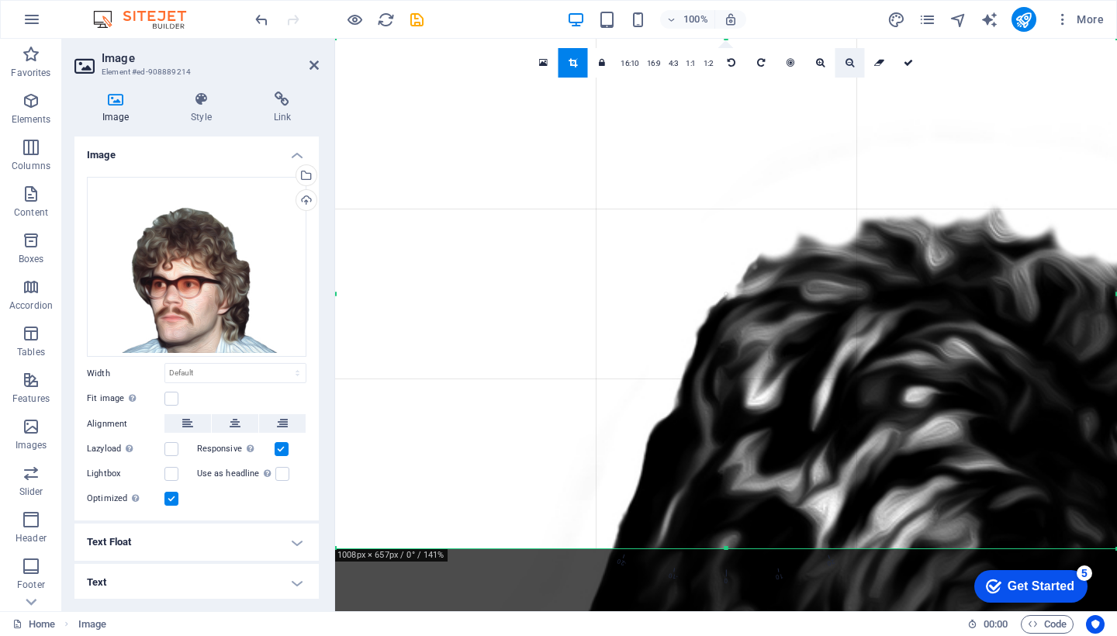
click at [843, 59] on link at bounding box center [849, 62] width 29 height 29
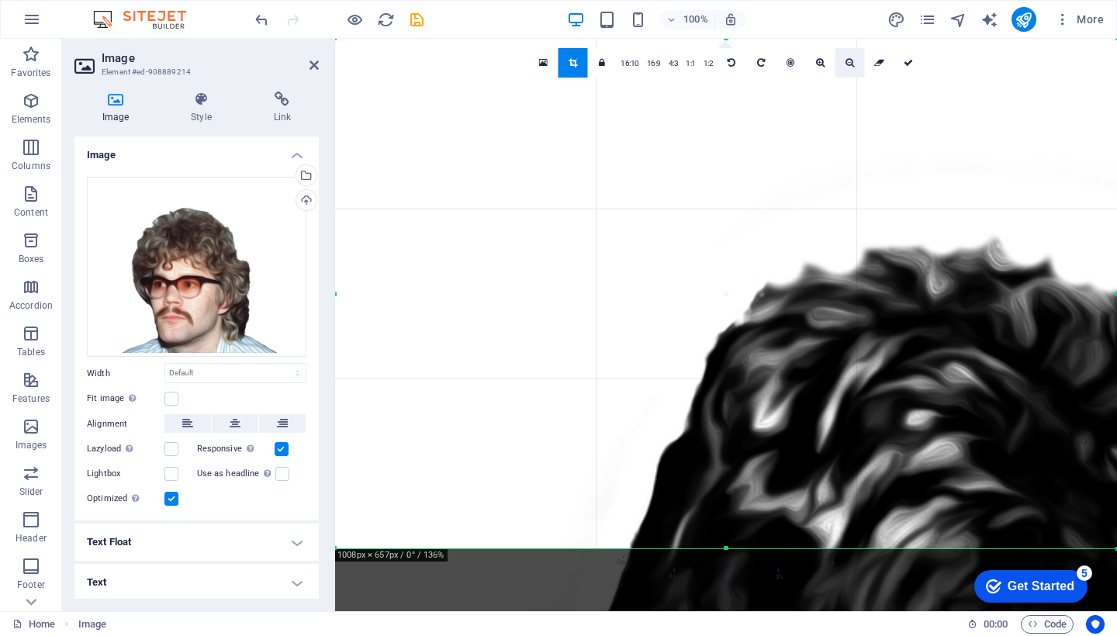
click at [843, 59] on link at bounding box center [849, 62] width 29 height 29
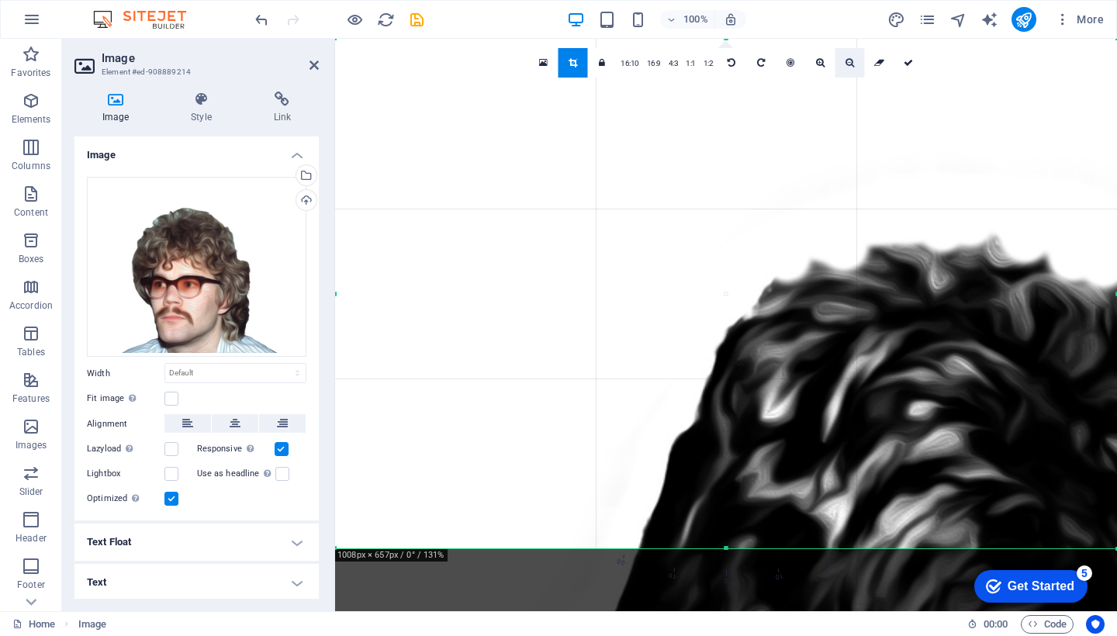
click at [843, 59] on link at bounding box center [849, 62] width 29 height 29
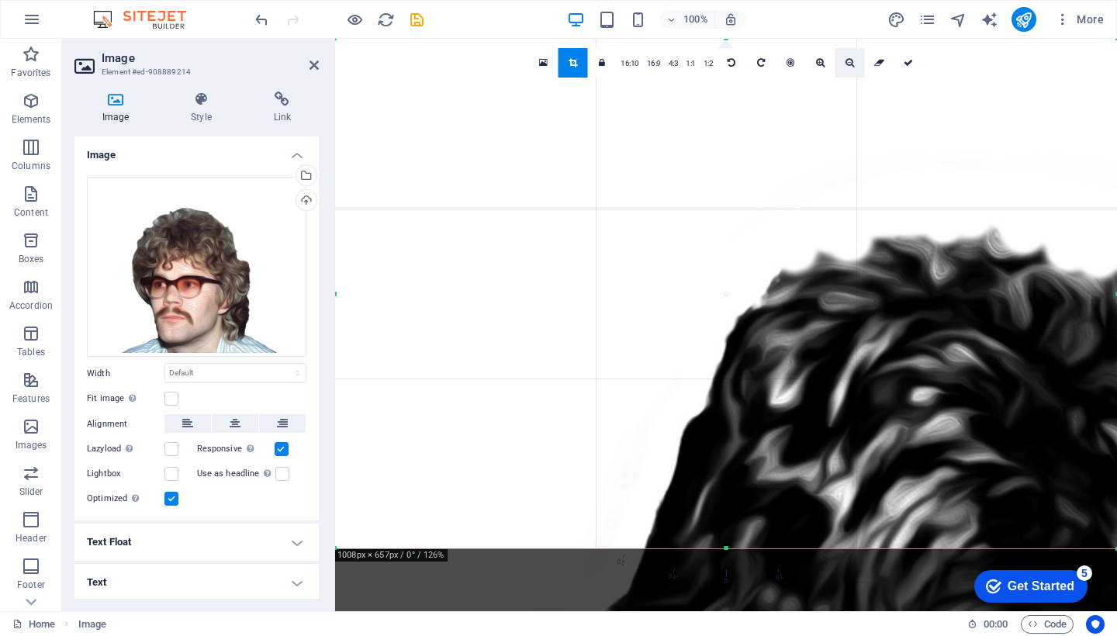
click at [843, 59] on link at bounding box center [849, 62] width 29 height 29
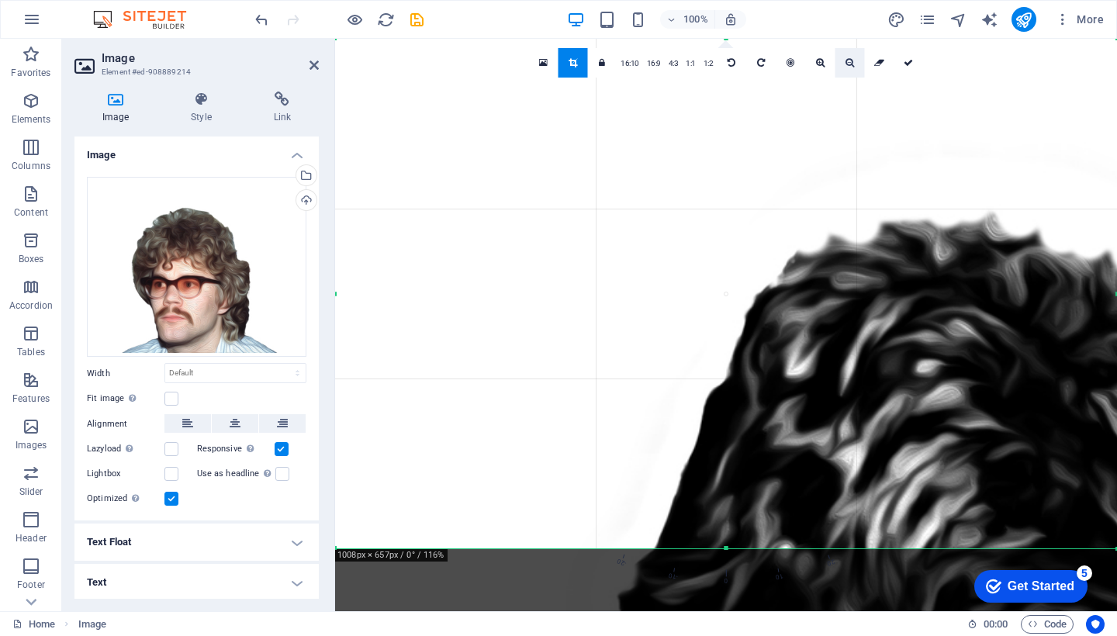
click at [843, 59] on link at bounding box center [849, 62] width 29 height 29
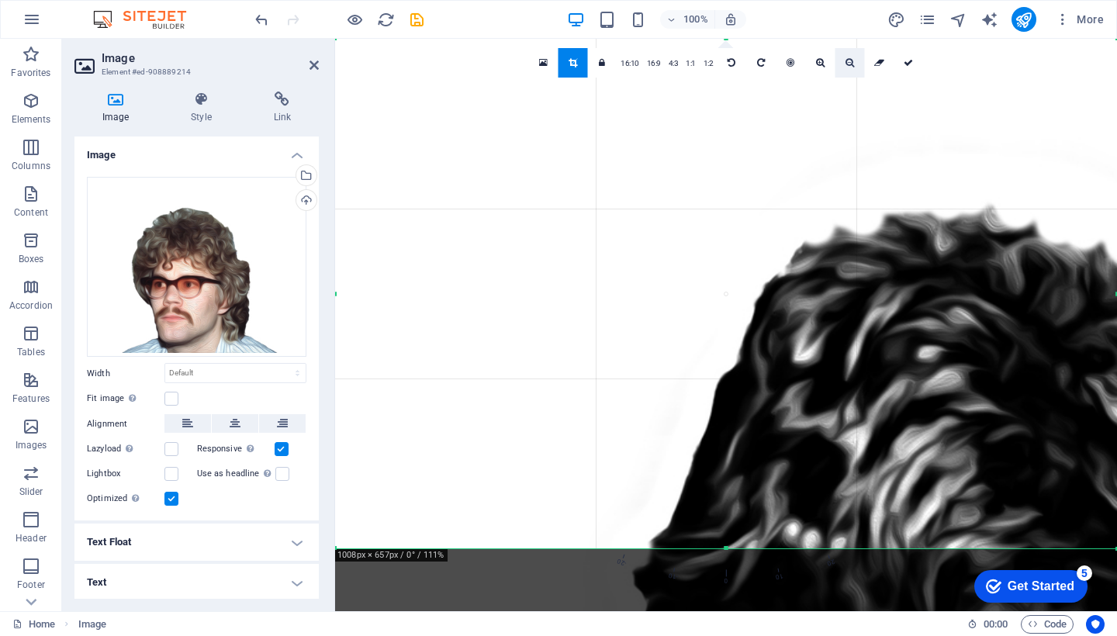
click at [843, 59] on link at bounding box center [849, 62] width 29 height 29
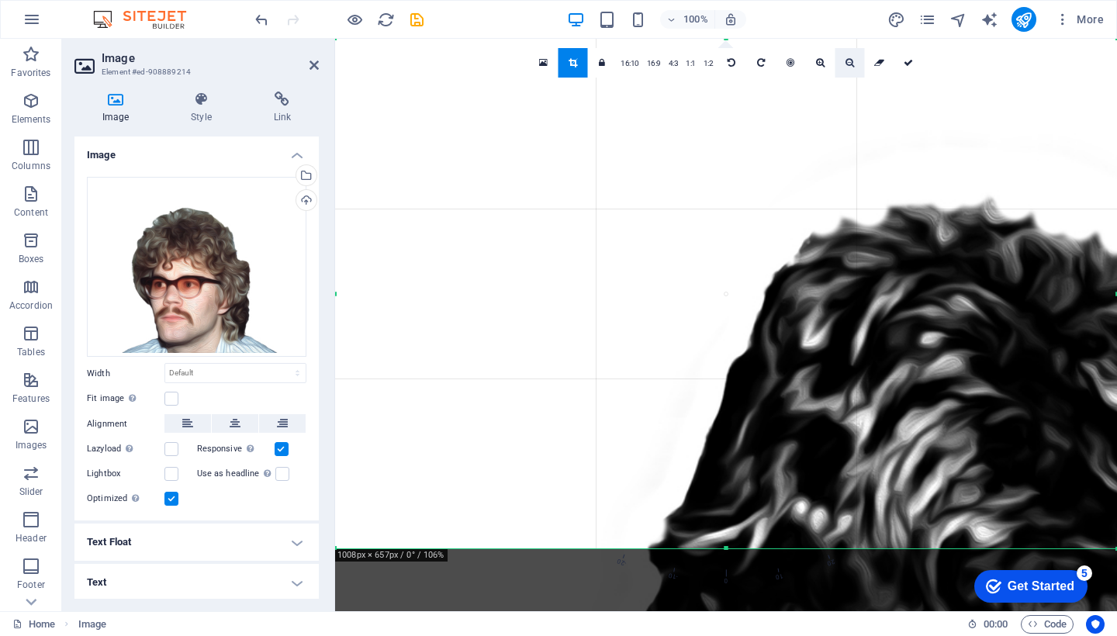
click at [843, 59] on link at bounding box center [849, 62] width 29 height 29
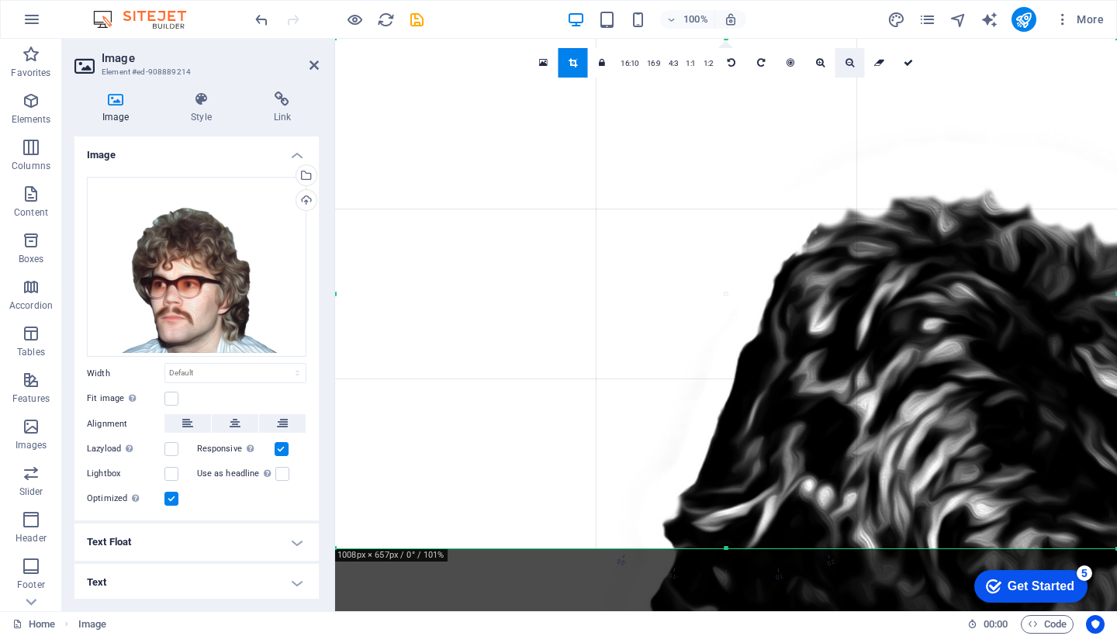
click at [843, 59] on link at bounding box center [849, 62] width 29 height 29
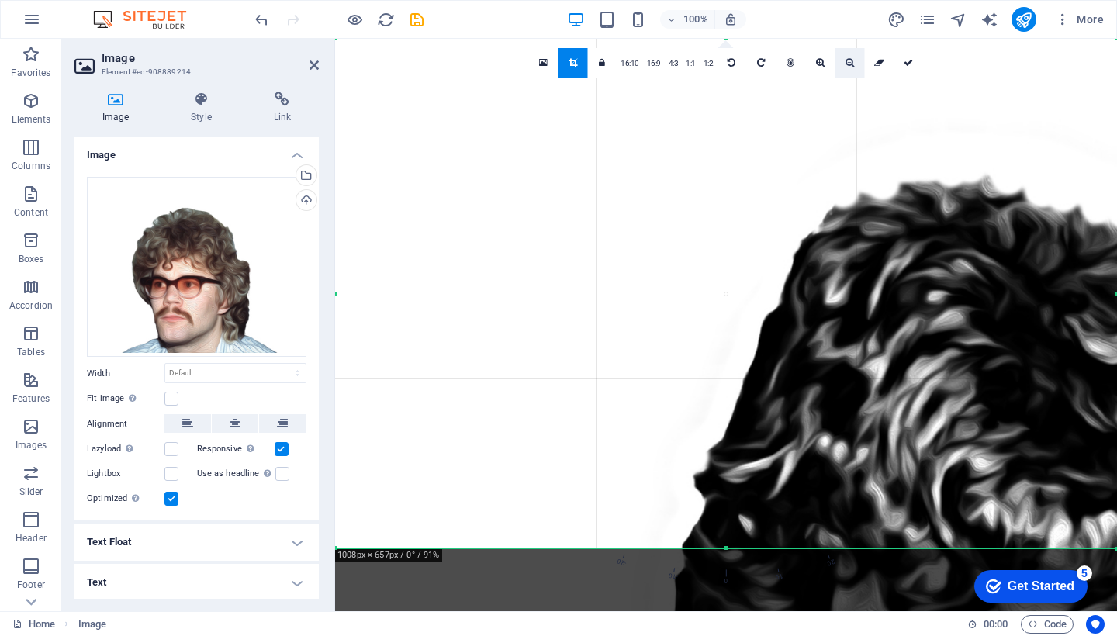
click at [843, 59] on link at bounding box center [849, 62] width 29 height 29
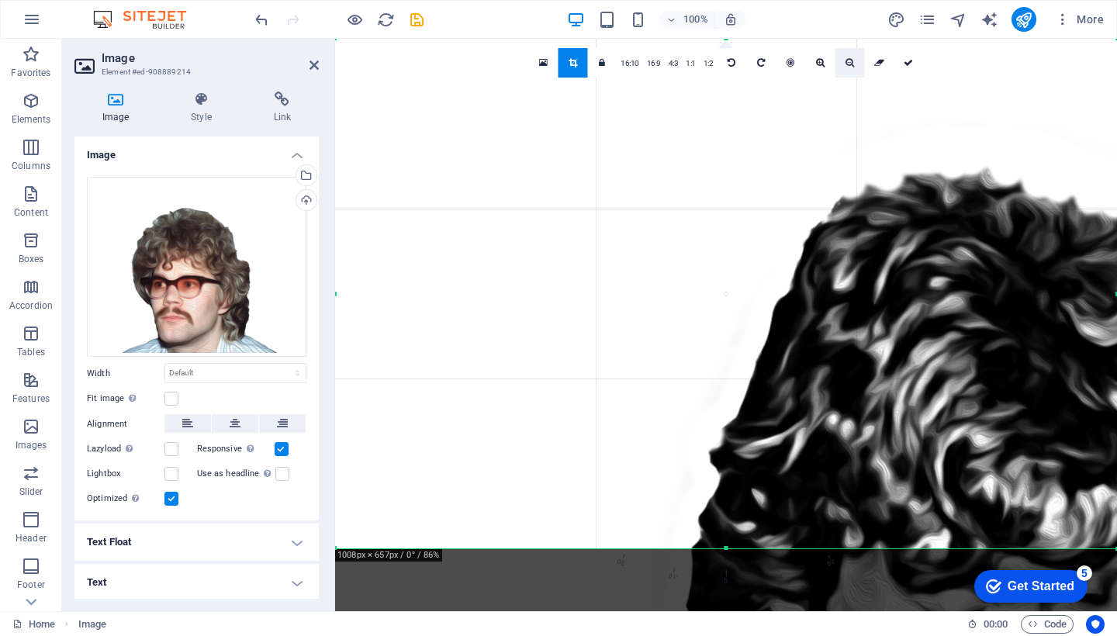
click at [843, 59] on link at bounding box center [849, 62] width 29 height 29
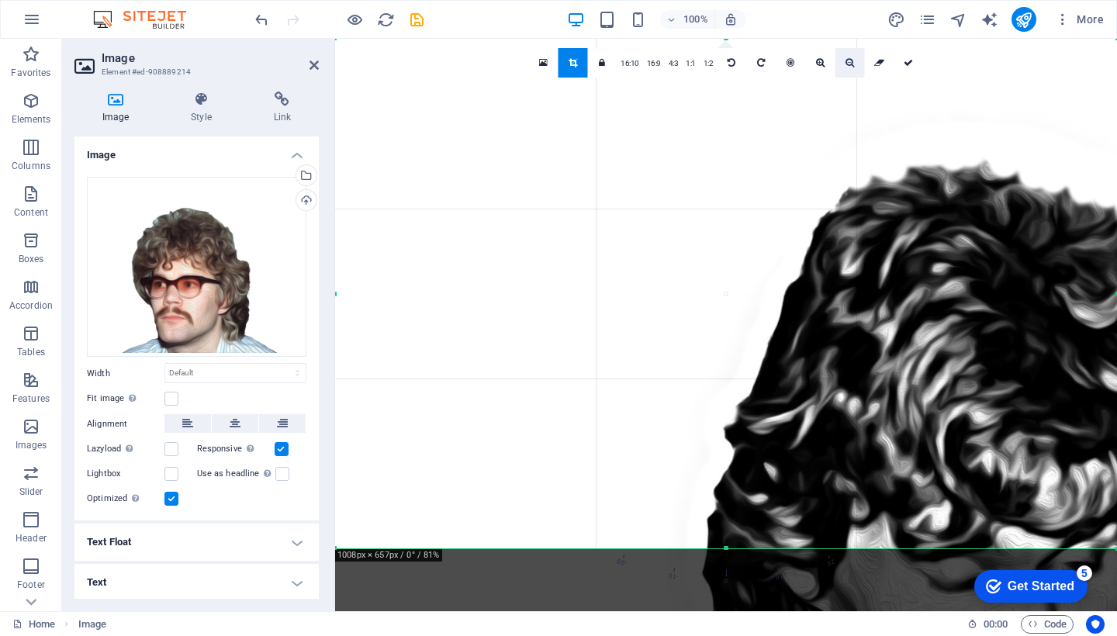
click at [843, 59] on link at bounding box center [849, 62] width 29 height 29
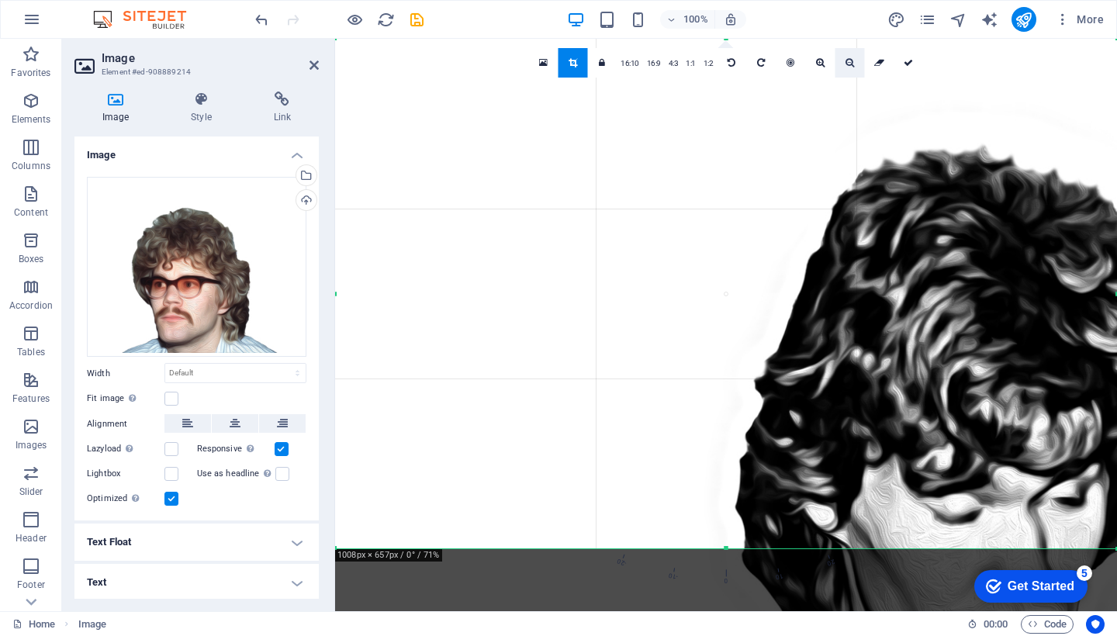
click at [843, 59] on link at bounding box center [849, 62] width 29 height 29
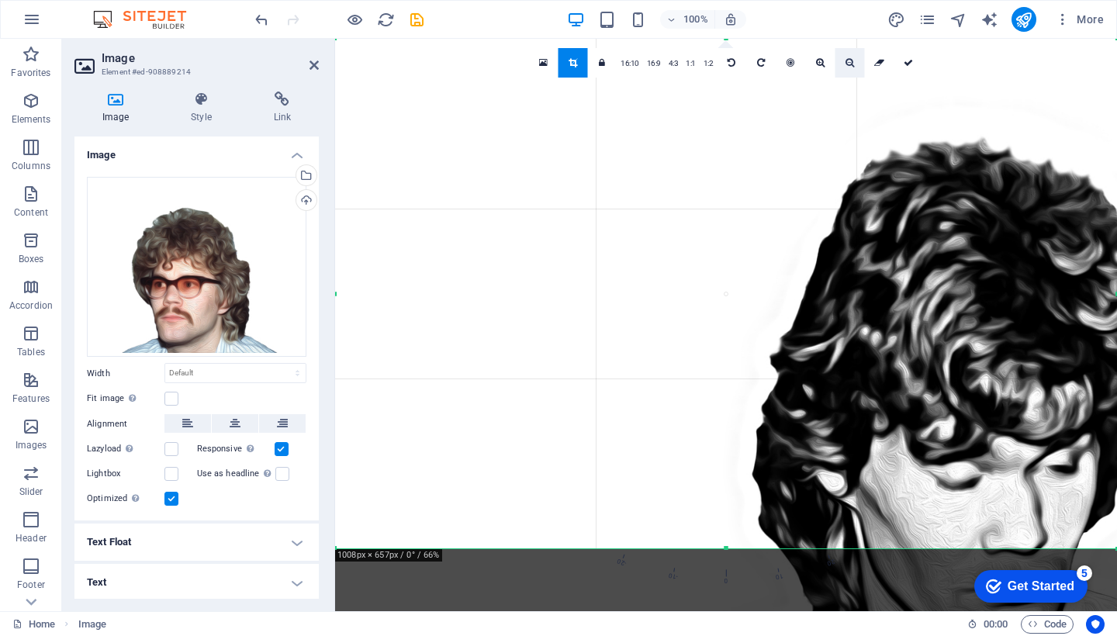
click at [843, 59] on link at bounding box center [849, 62] width 29 height 29
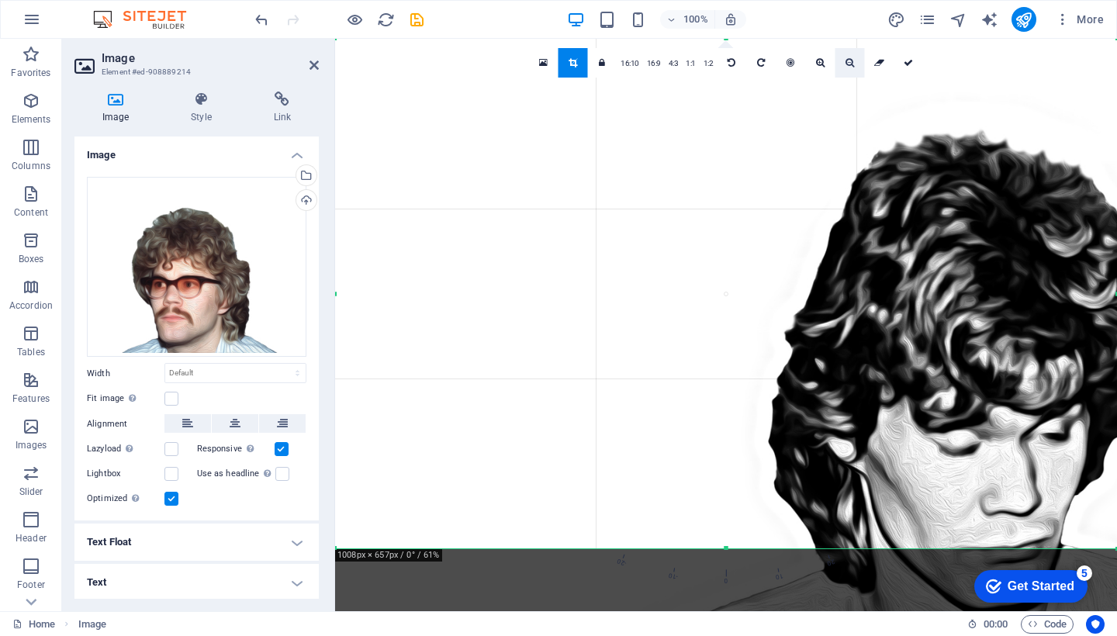
click at [843, 59] on link at bounding box center [849, 62] width 29 height 29
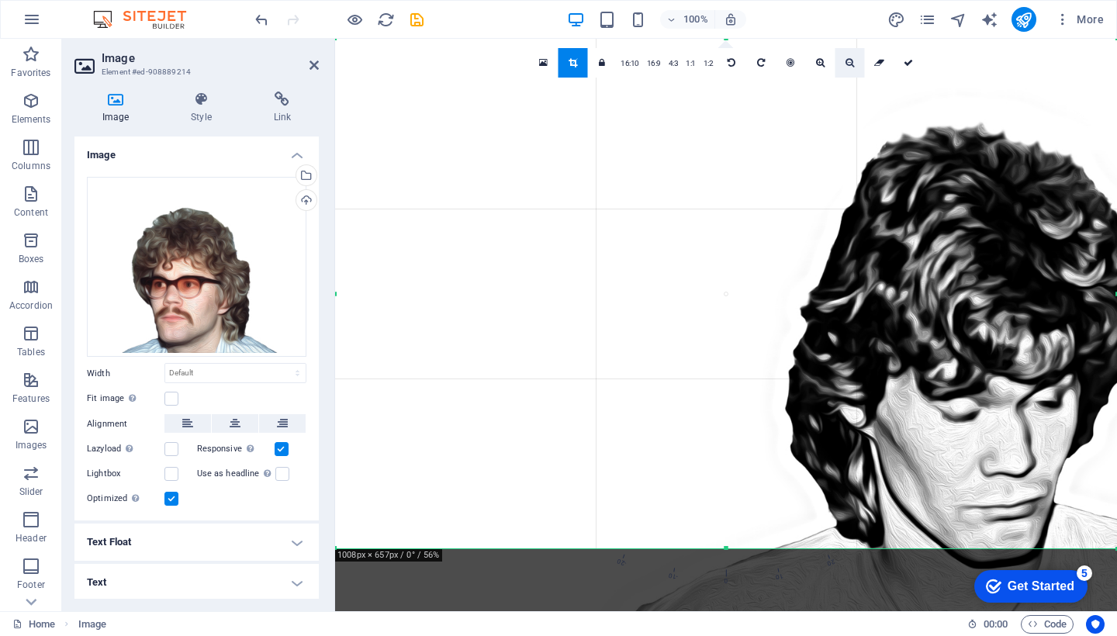
click at [843, 59] on link at bounding box center [849, 62] width 29 height 29
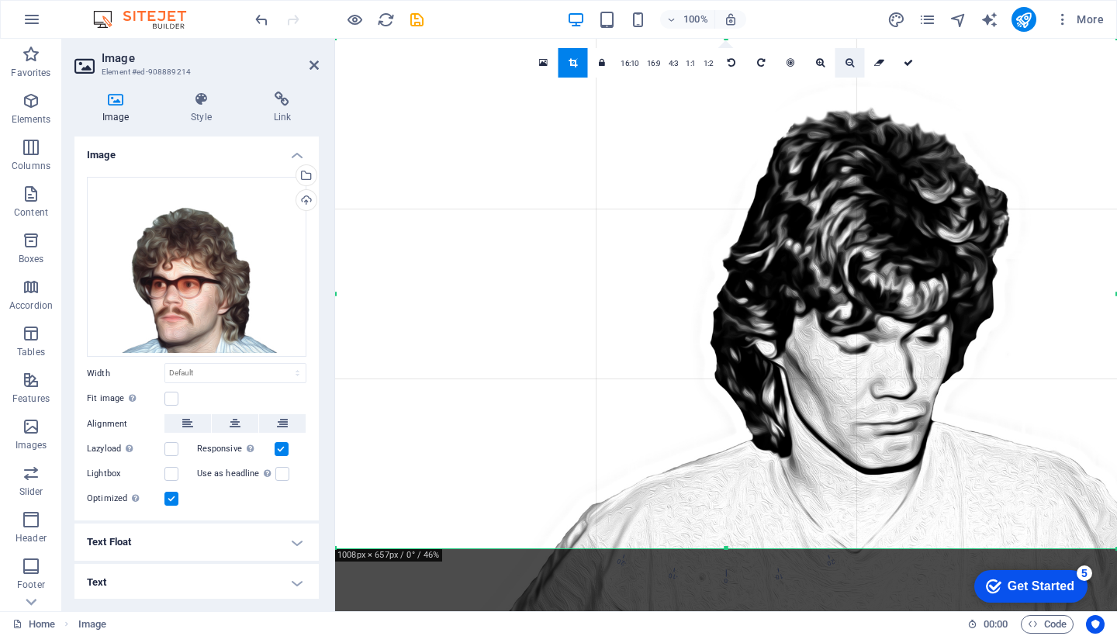
click at [843, 59] on link at bounding box center [849, 62] width 29 height 29
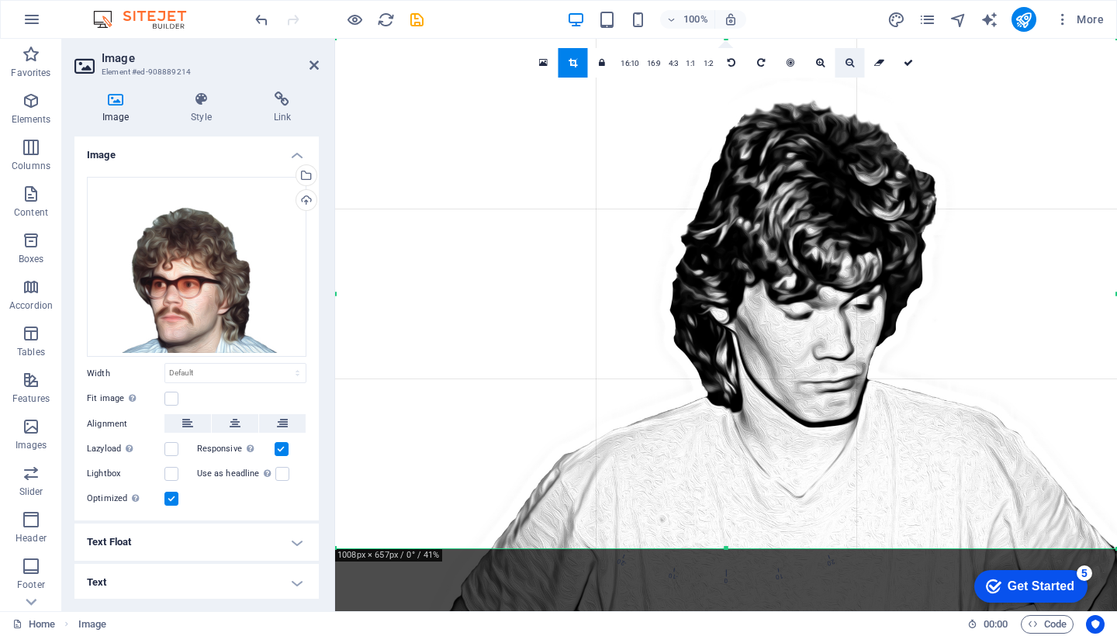
click at [843, 59] on link at bounding box center [849, 62] width 29 height 29
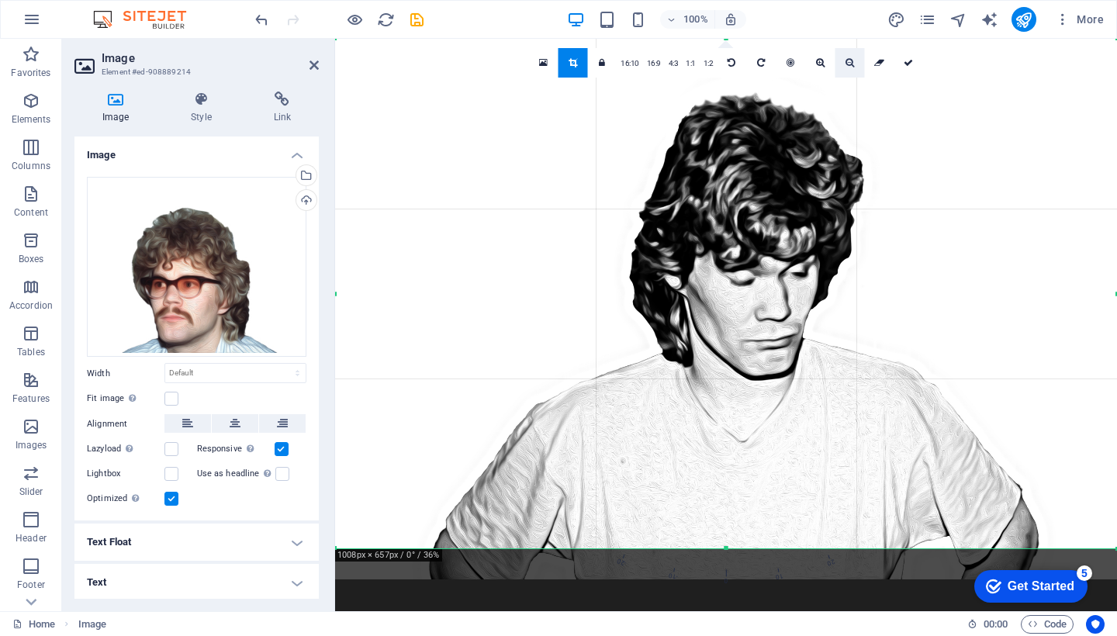
click at [843, 59] on link at bounding box center [849, 62] width 29 height 29
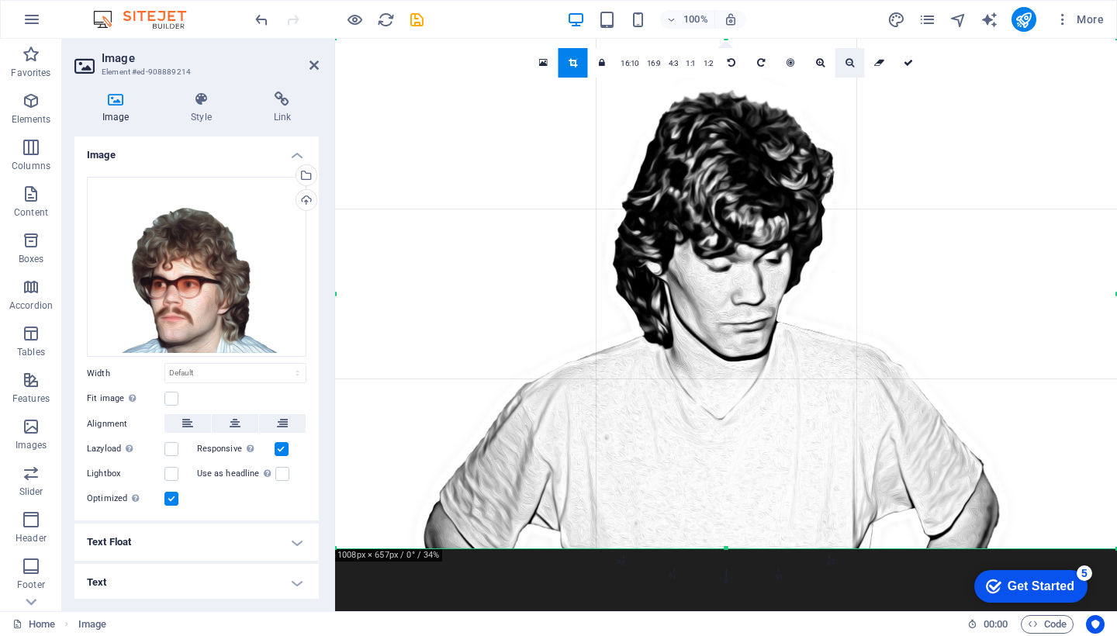
click at [843, 59] on link at bounding box center [849, 62] width 29 height 29
click at [313, 71] on icon at bounding box center [314, 65] width 9 height 12
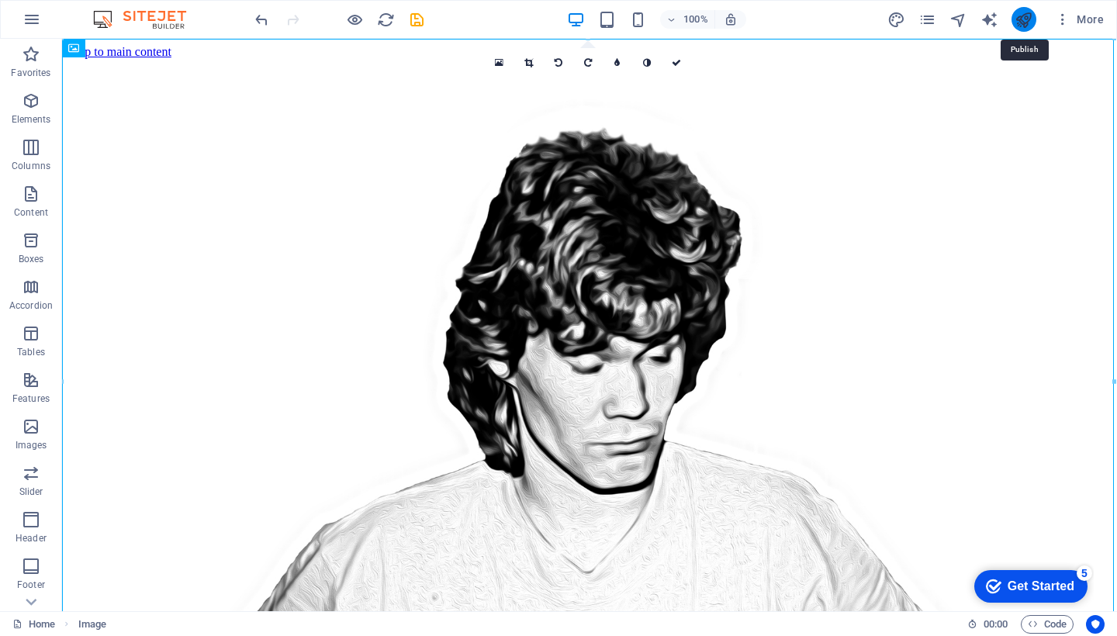
click at [1026, 11] on icon "publish" at bounding box center [1024, 20] width 18 height 18
